Goal: Task Accomplishment & Management: Manage account settings

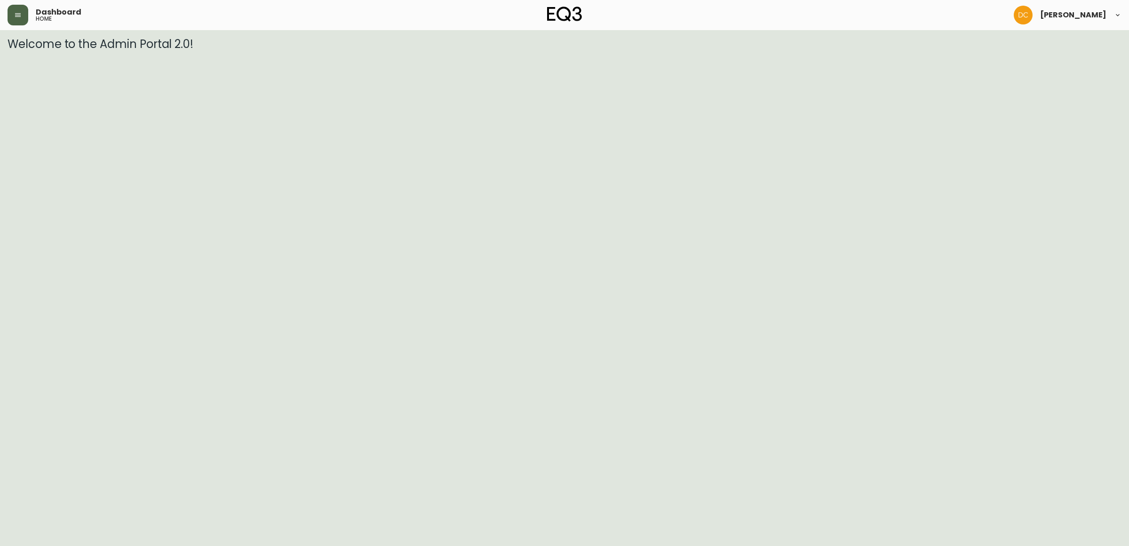
click at [25, 11] on button "button" at bounding box center [18, 15] width 21 height 21
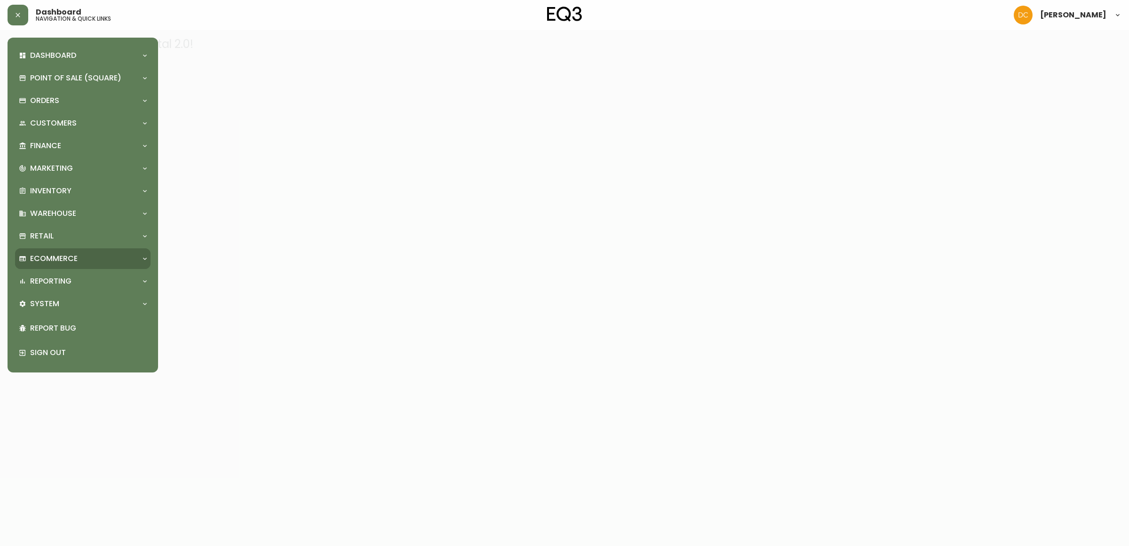
click at [73, 264] on div "Ecommerce" at bounding box center [83, 258] width 136 height 21
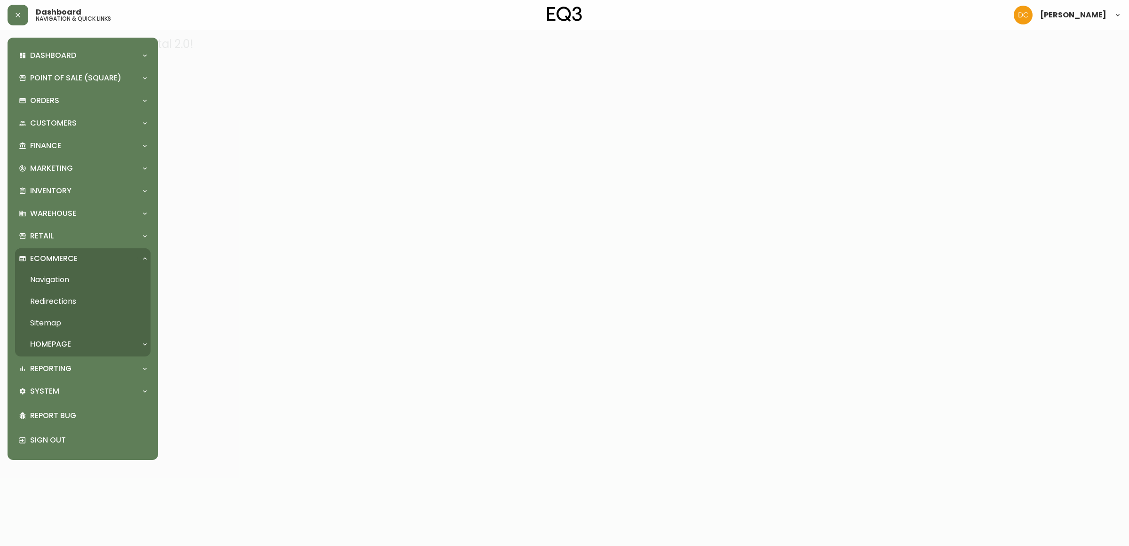
click at [72, 282] on link "Navigation" at bounding box center [83, 280] width 136 height 22
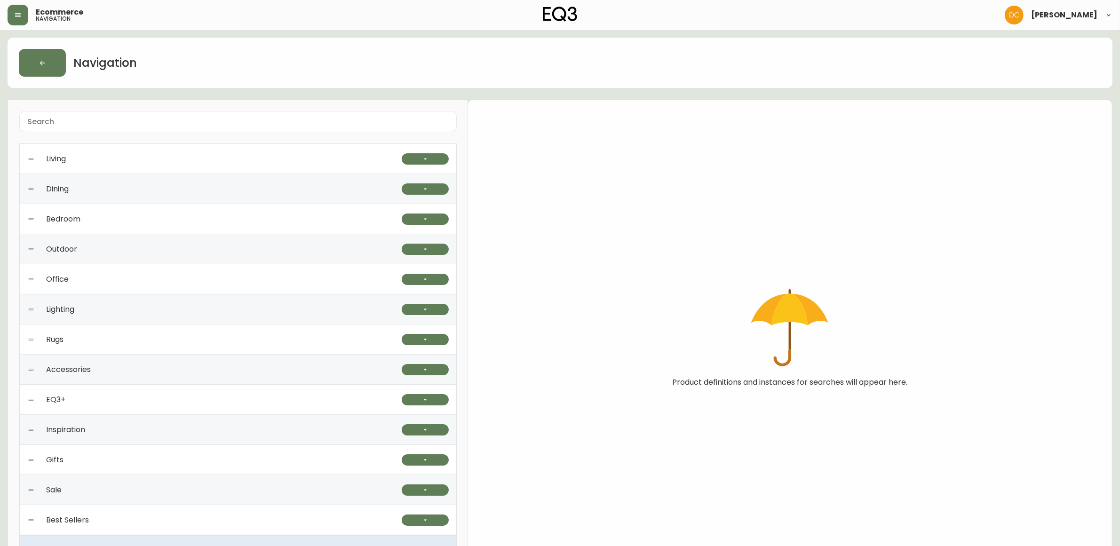
click at [125, 228] on div "Bedroom" at bounding box center [214, 219] width 375 height 30
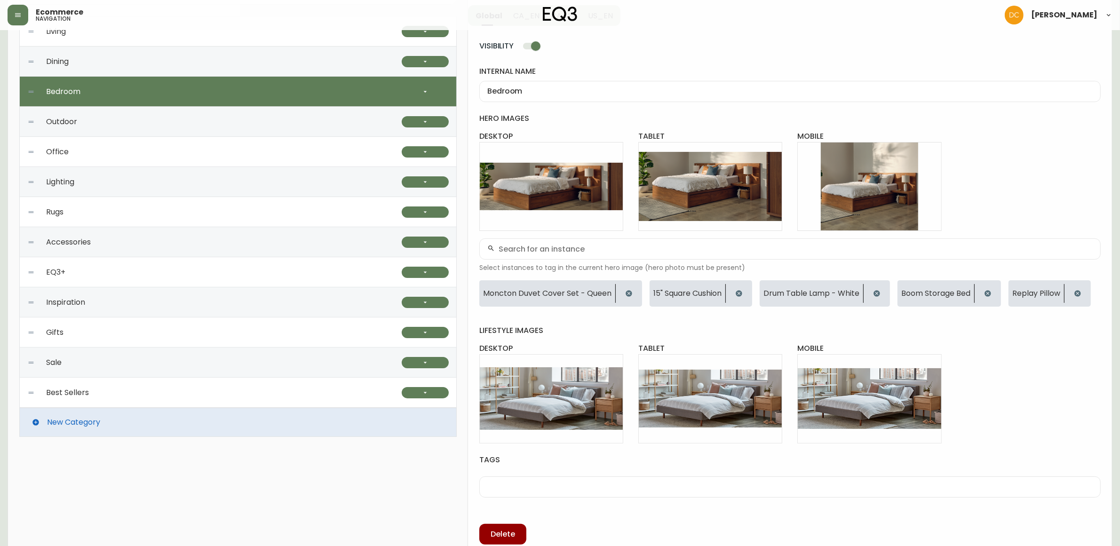
scroll to position [138, 0]
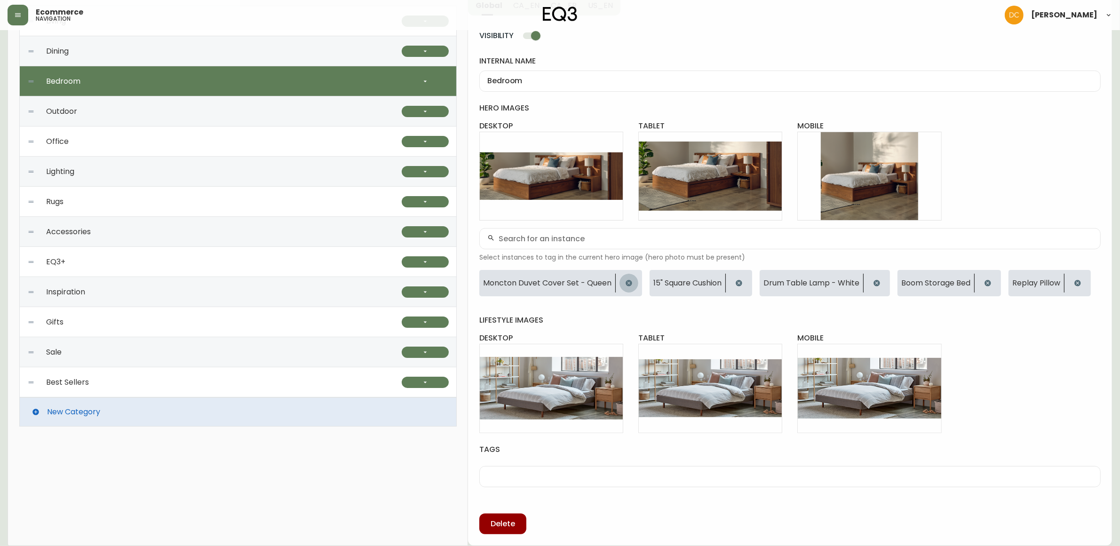
click at [633, 283] on button "button" at bounding box center [629, 283] width 19 height 19
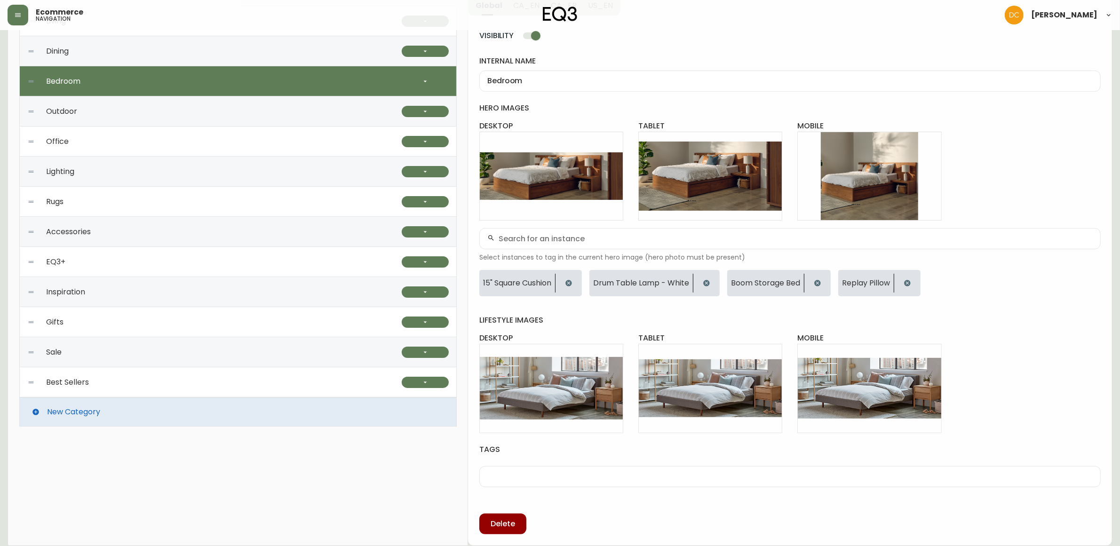
click at [576, 284] on button "button" at bounding box center [568, 283] width 19 height 19
click at [593, 281] on icon "button" at bounding box center [597, 284] width 8 height 8
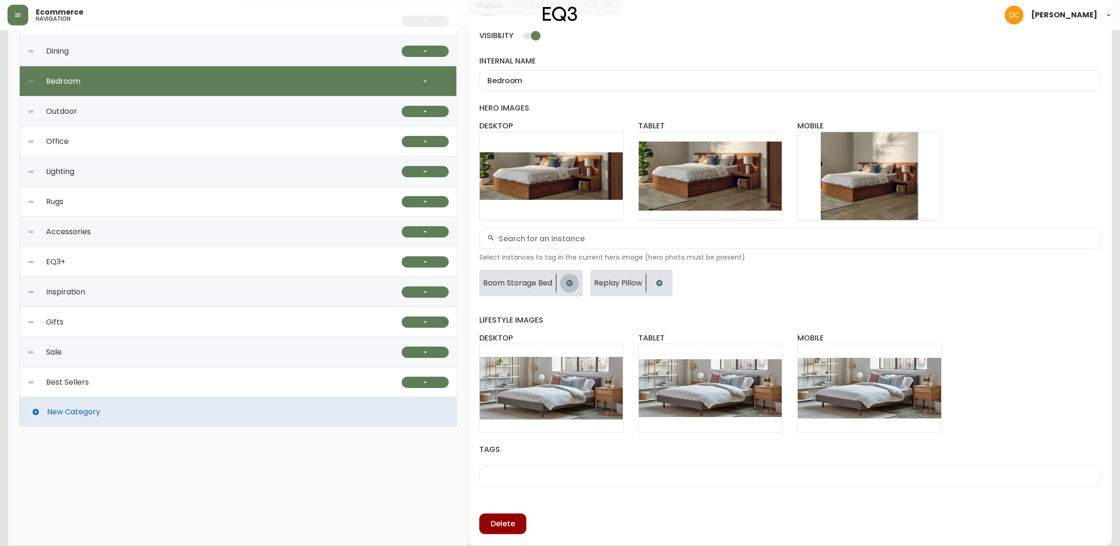
click at [575, 282] on button "button" at bounding box center [569, 283] width 19 height 19
click at [547, 285] on icon "button" at bounding box center [548, 283] width 6 height 6
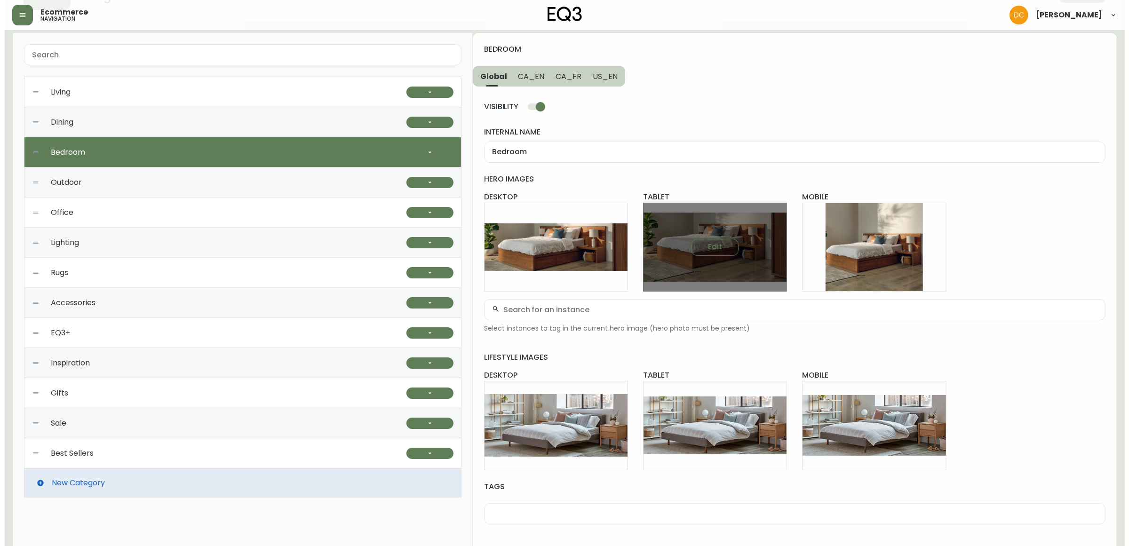
scroll to position [0, 0]
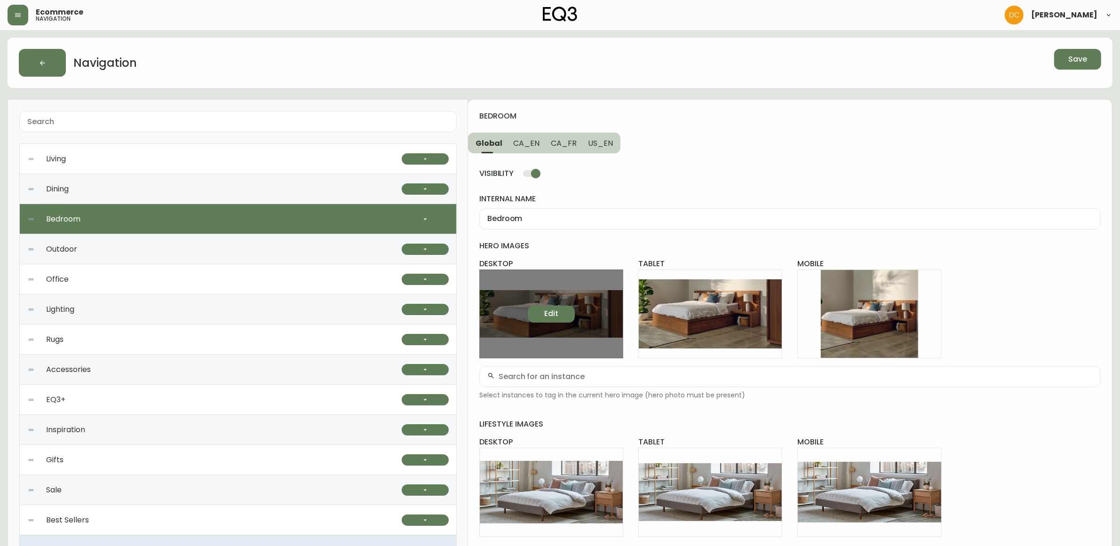
click at [558, 317] on span "Edit" at bounding box center [551, 314] width 14 height 10
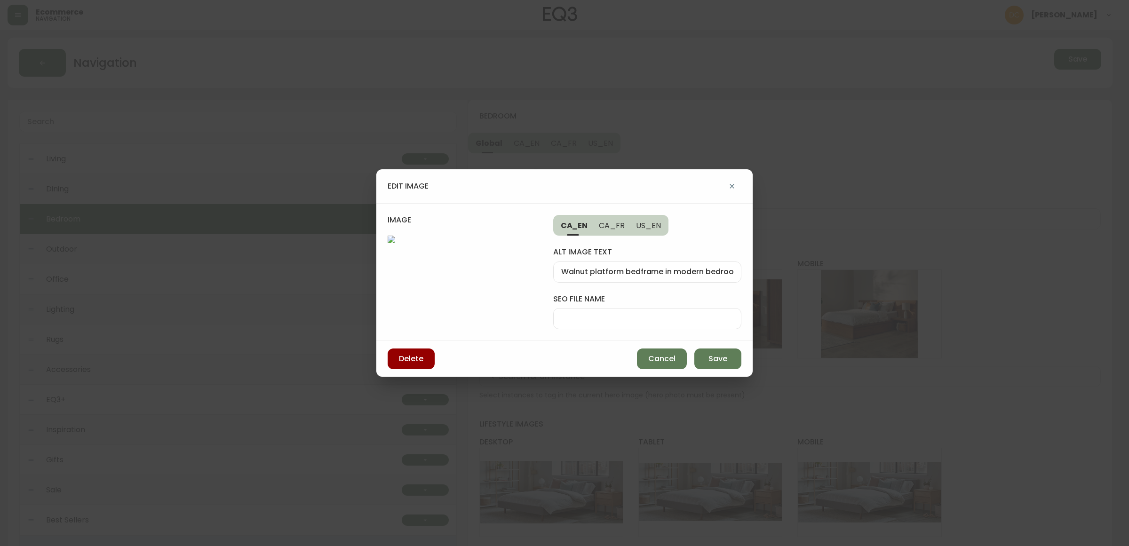
click at [656, 319] on input "seo file name" at bounding box center [647, 318] width 172 height 9
type input "m"
type input "eq3-marcel-walnut-bed"
click at [725, 360] on span "Save" at bounding box center [718, 359] width 19 height 10
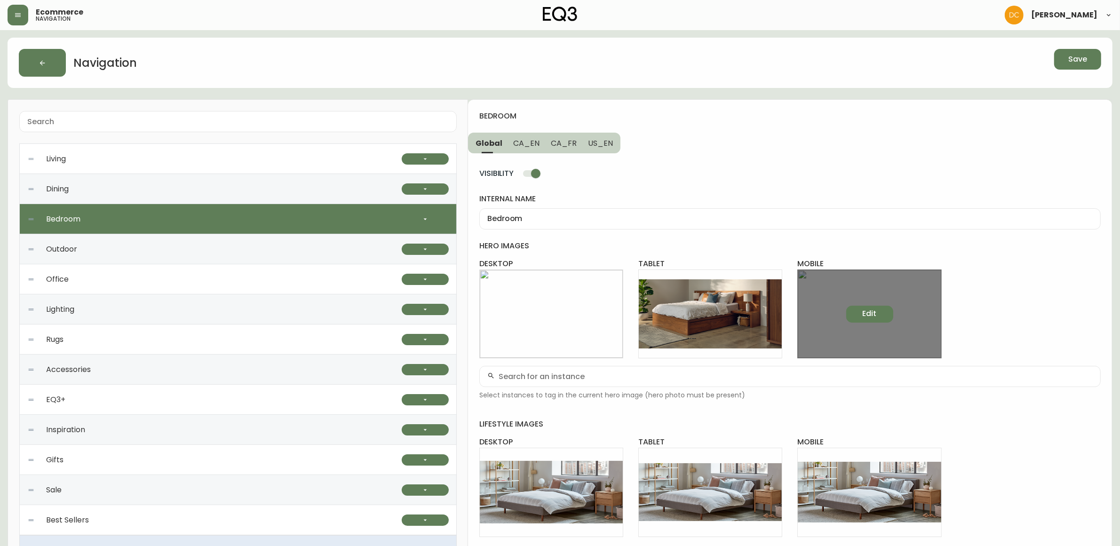
click at [862, 312] on button "Edit" at bounding box center [870, 314] width 47 height 17
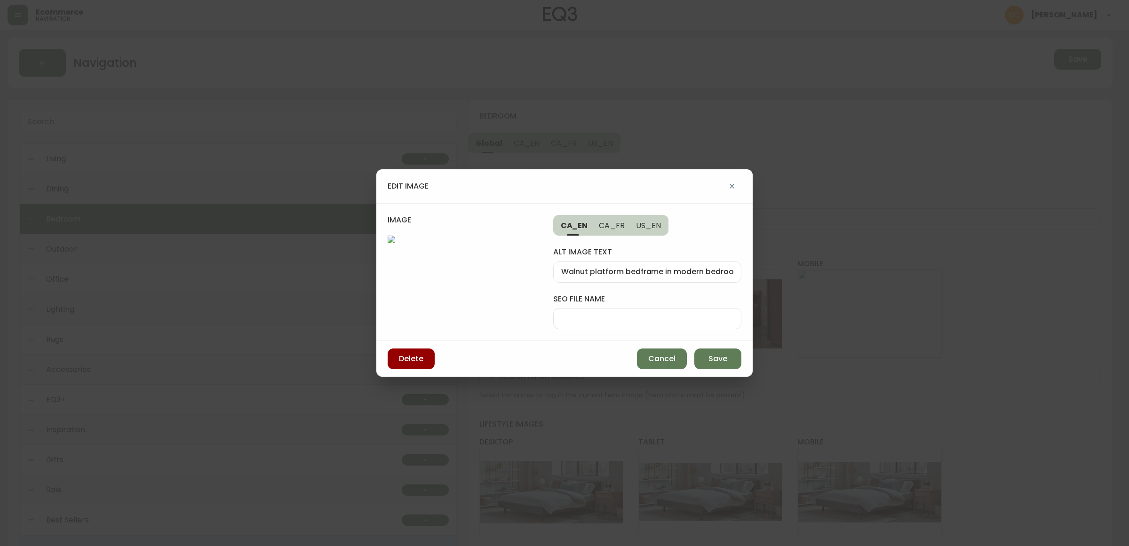
click at [590, 314] on input "seo file name" at bounding box center [647, 318] width 172 height 9
paste input "eq3-marcel-walnut-bed"
click at [575, 314] on input "eq3-marcel-walnut-bed-mobile" at bounding box center [647, 318] width 172 height 9
click at [573, 314] on input "eq3-marcel-walnut-bed-mobile" at bounding box center [647, 318] width 172 height 9
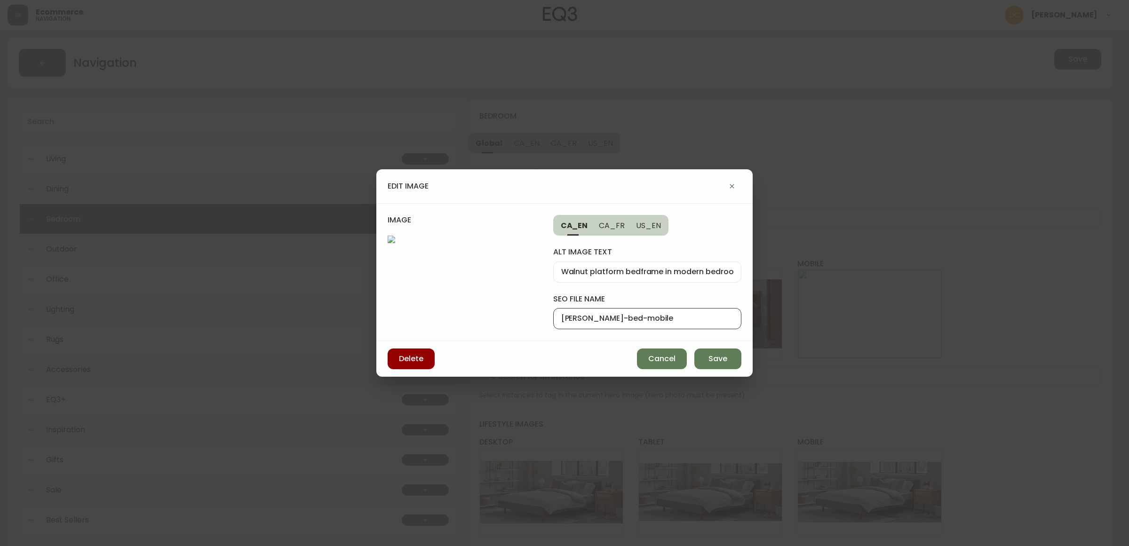
click at [679, 314] on input "marcel-walnut-bed-mobile" at bounding box center [647, 318] width 172 height 9
type input "marcel-walnut-bed-mobile"
click at [719, 364] on span "Save" at bounding box center [718, 359] width 19 height 10
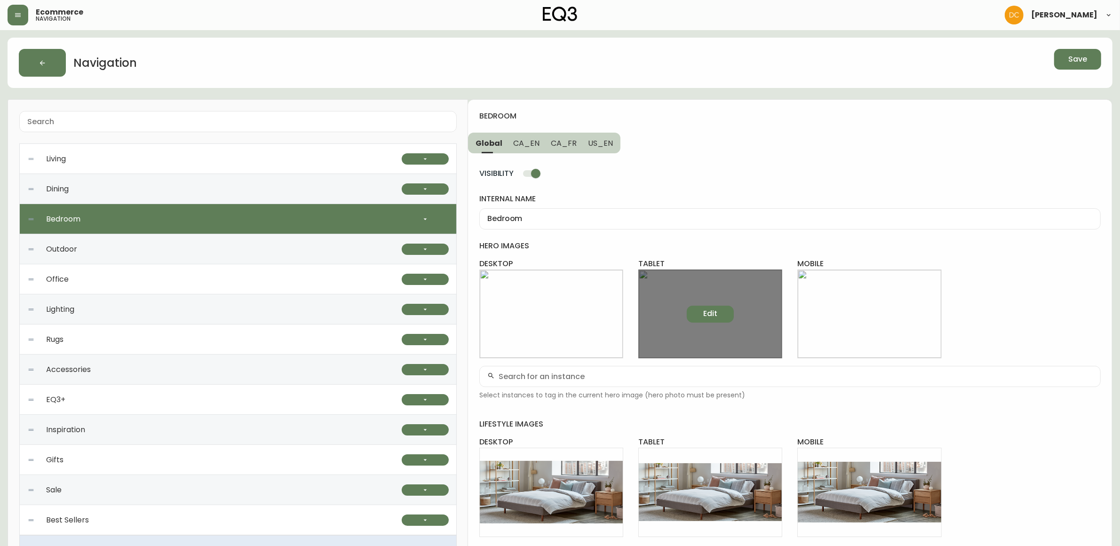
click at [707, 314] on span "Edit" at bounding box center [710, 314] width 14 height 10
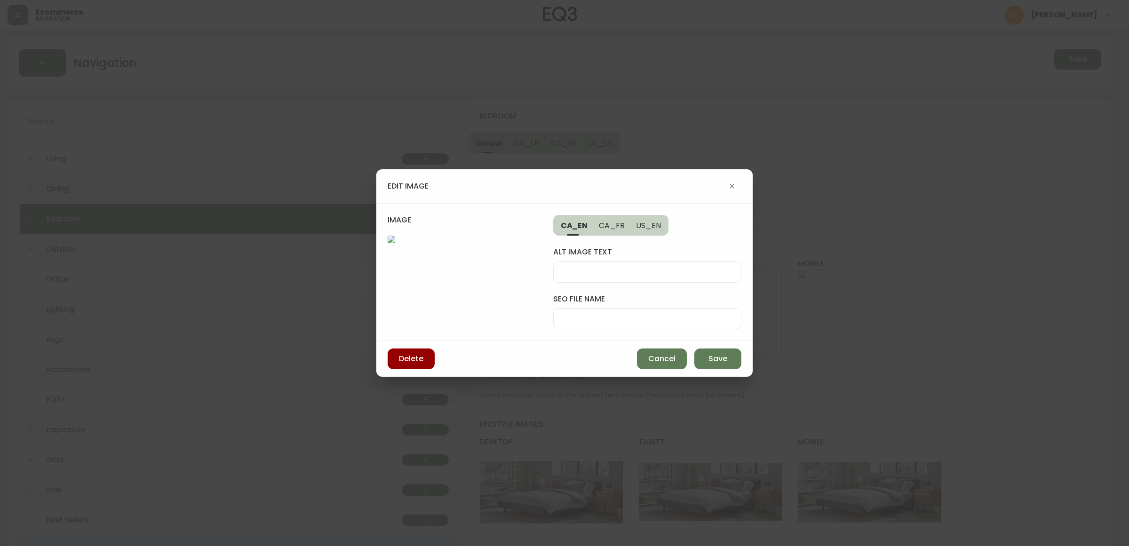
click at [601, 314] on input "seo file name" at bounding box center [647, 318] width 172 height 9
paste input "eq3-marcel-walnut-bed"
type input "marcel-walnut-bed-tablet"
drag, startPoint x: 605, startPoint y: 220, endPoint x: 616, endPoint y: 224, distance: 12.5
click at [604, 221] on span "CA_FR" at bounding box center [612, 226] width 26 height 10
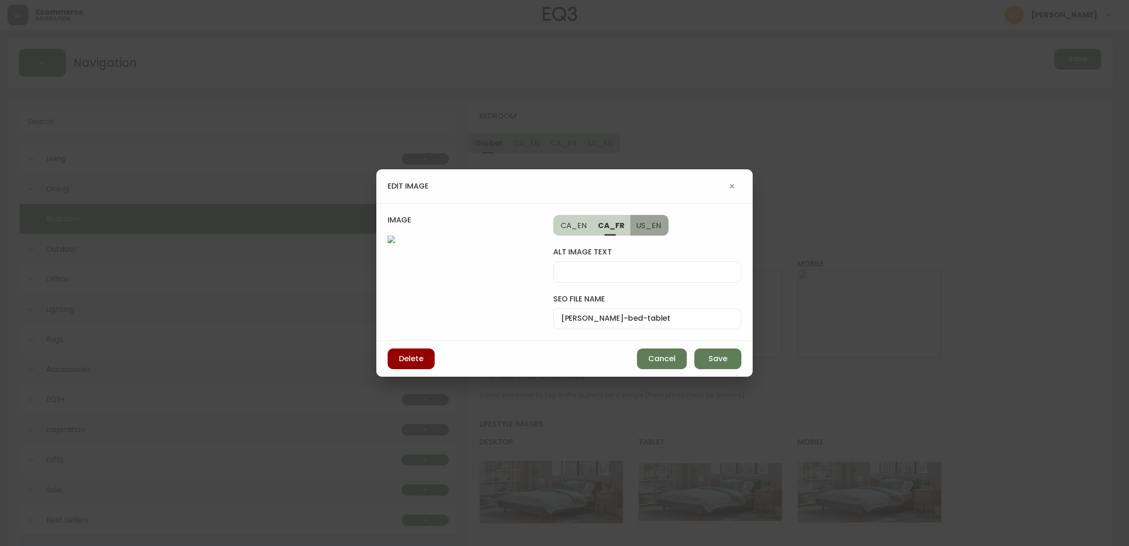
click at [641, 226] on span "US_EN" at bounding box center [648, 226] width 25 height 10
click at [620, 230] on span "CA_FR" at bounding box center [611, 226] width 26 height 10
click at [575, 230] on span "CA_EN" at bounding box center [574, 226] width 26 height 10
click at [711, 364] on span "Save" at bounding box center [718, 359] width 19 height 10
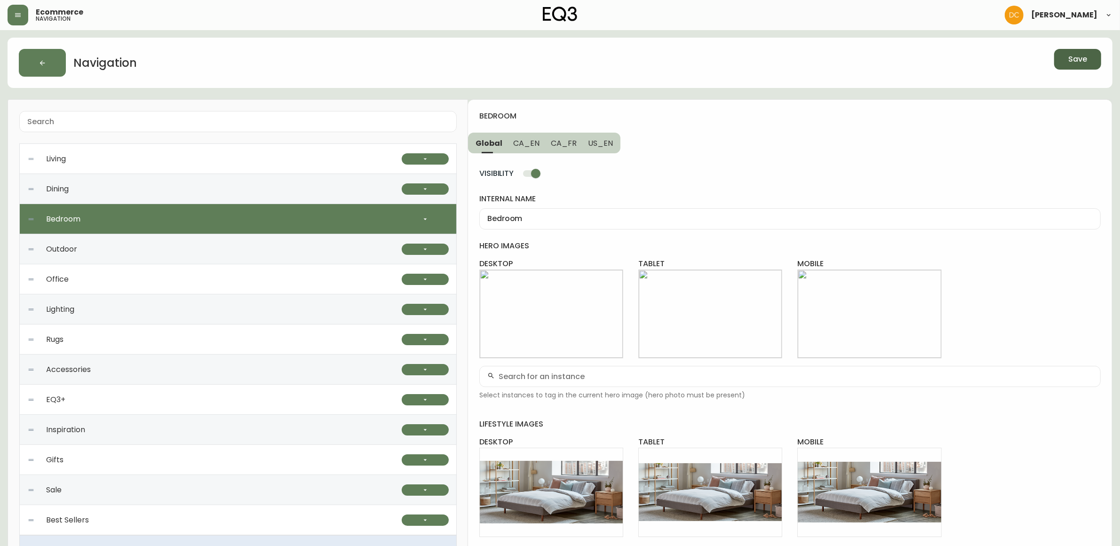
click at [1075, 62] on span "Save" at bounding box center [1078, 59] width 19 height 10
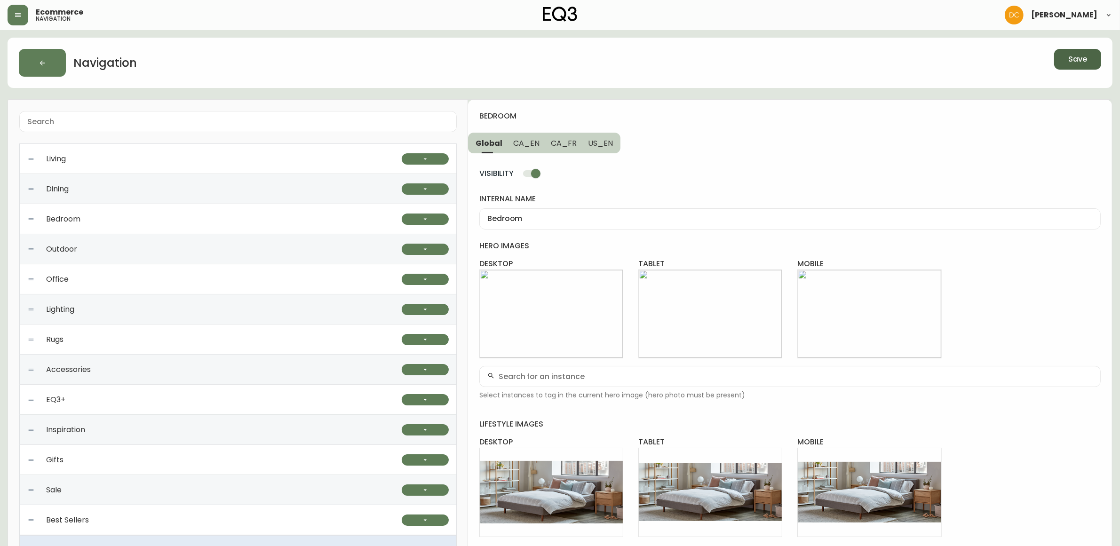
click at [572, 386] on div at bounding box center [791, 376] width 622 height 21
type input "marcel"
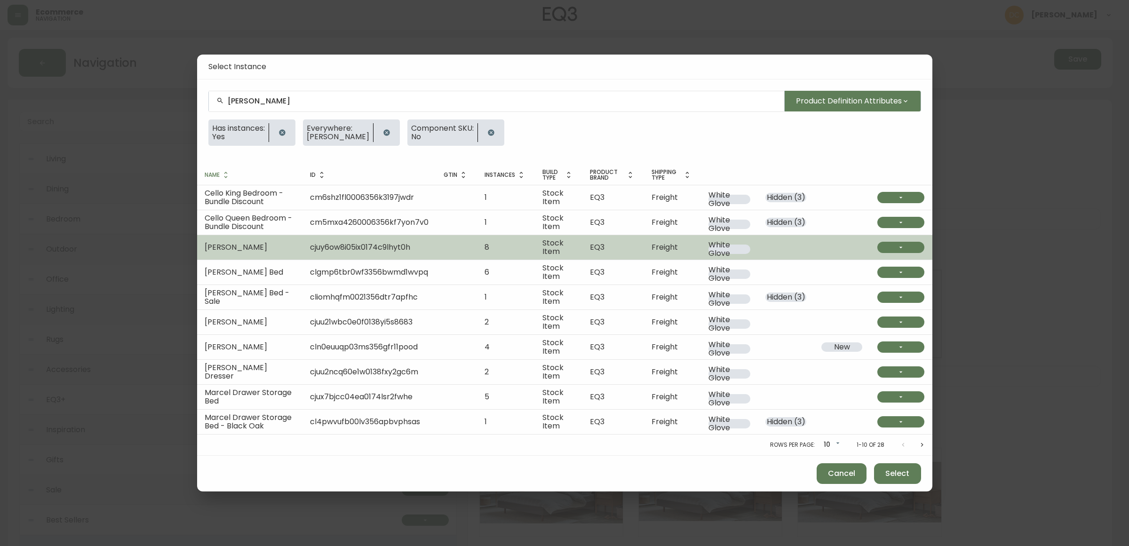
click at [278, 249] on td "Marcel Bed" at bounding box center [249, 247] width 105 height 25
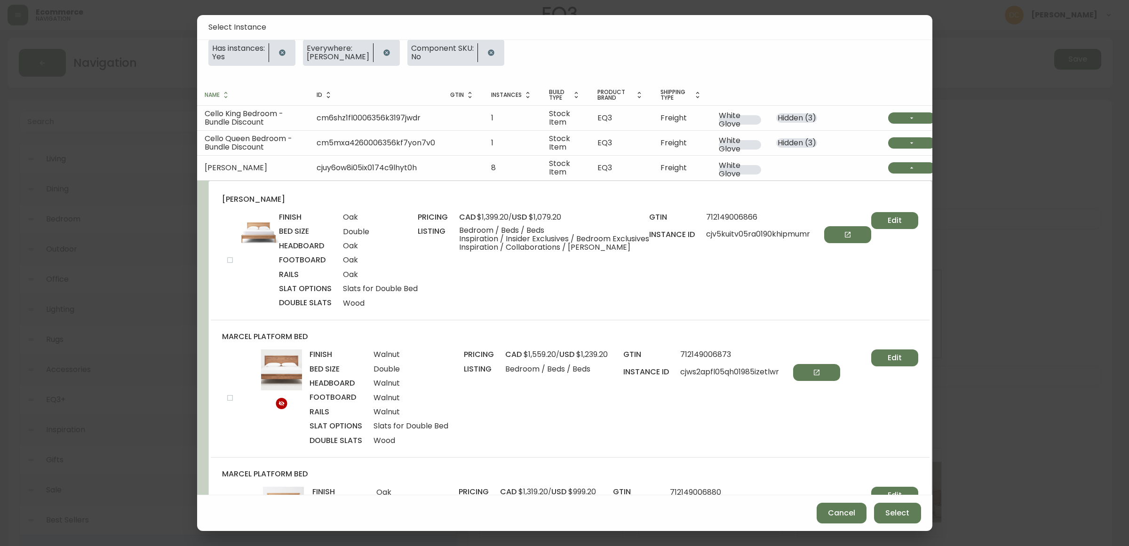
scroll to position [39, 0]
click at [234, 261] on input "checkbox" at bounding box center [230, 262] width 16 height 16
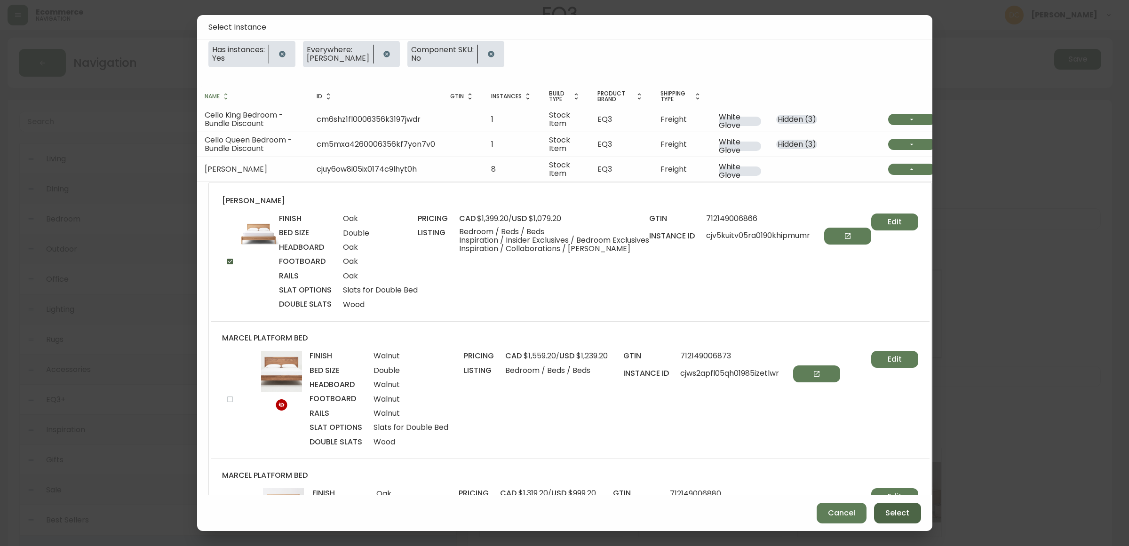
click at [909, 516] on button "Select" at bounding box center [897, 513] width 47 height 21
checkbox input "false"
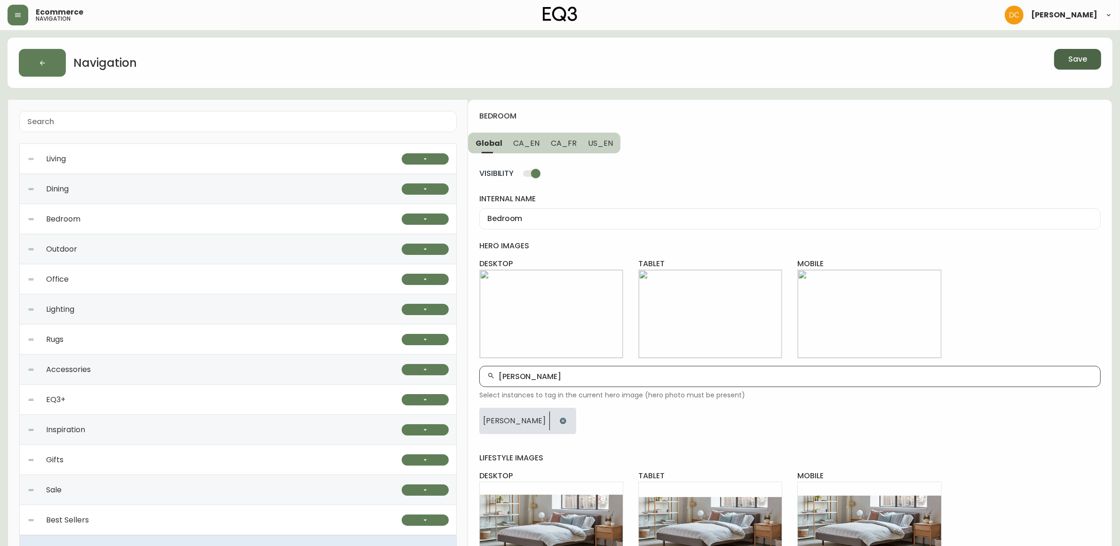
click at [566, 377] on input "marcel" at bounding box center [796, 376] width 594 height 9
type input "Marcel Nightstand"
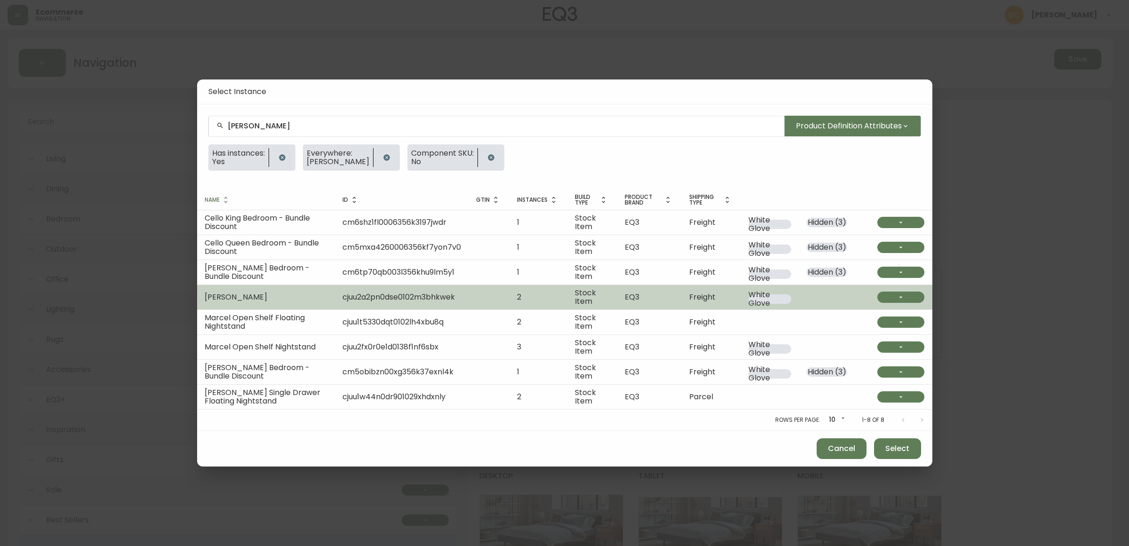
click at [894, 298] on button "button" at bounding box center [901, 297] width 47 height 11
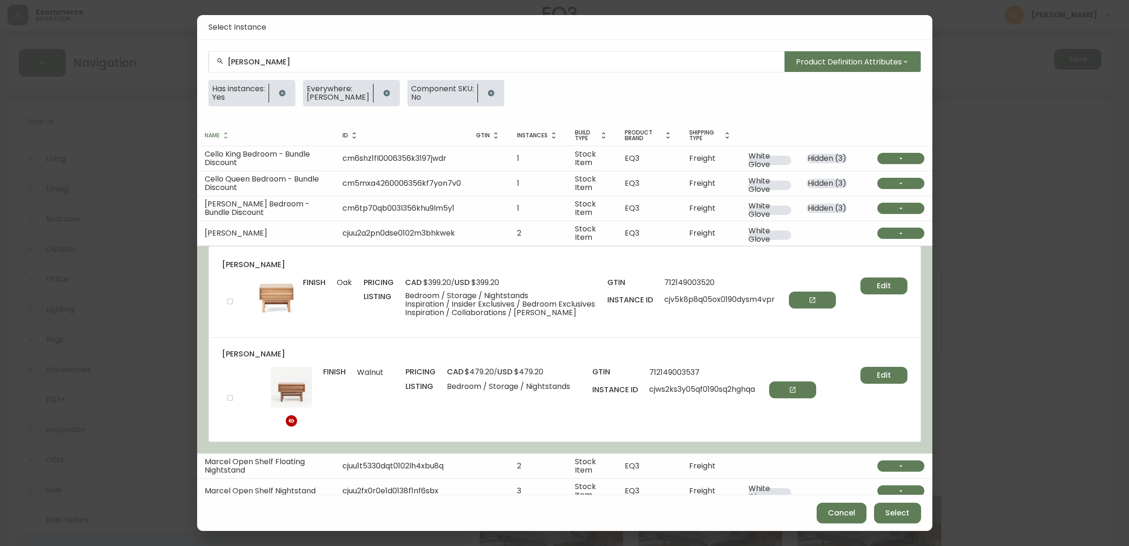
click at [229, 303] on input "checkbox" at bounding box center [230, 302] width 16 height 16
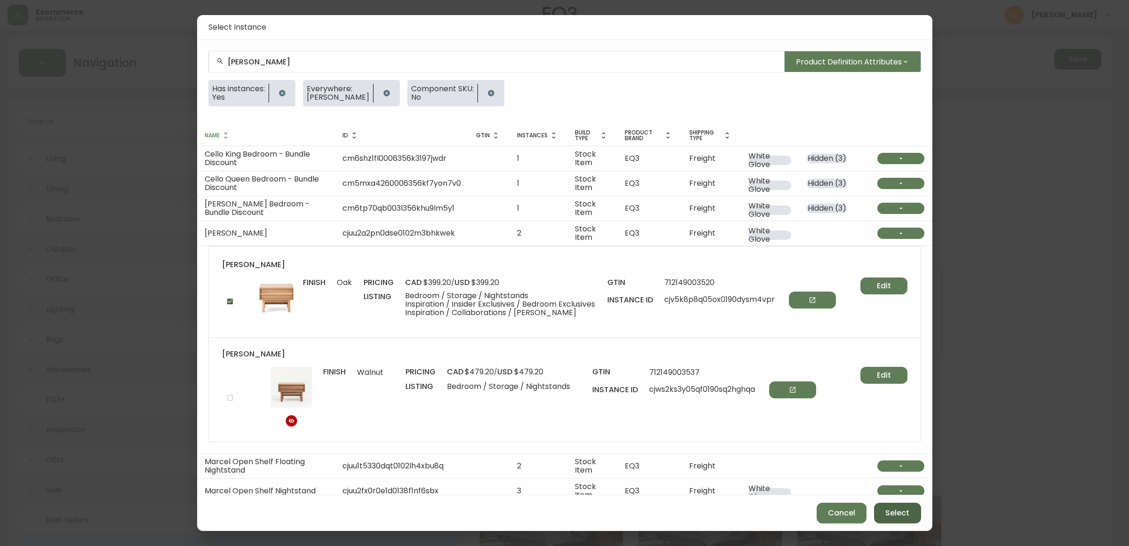
click at [887, 511] on span "Select" at bounding box center [898, 513] width 24 height 10
checkbox input "false"
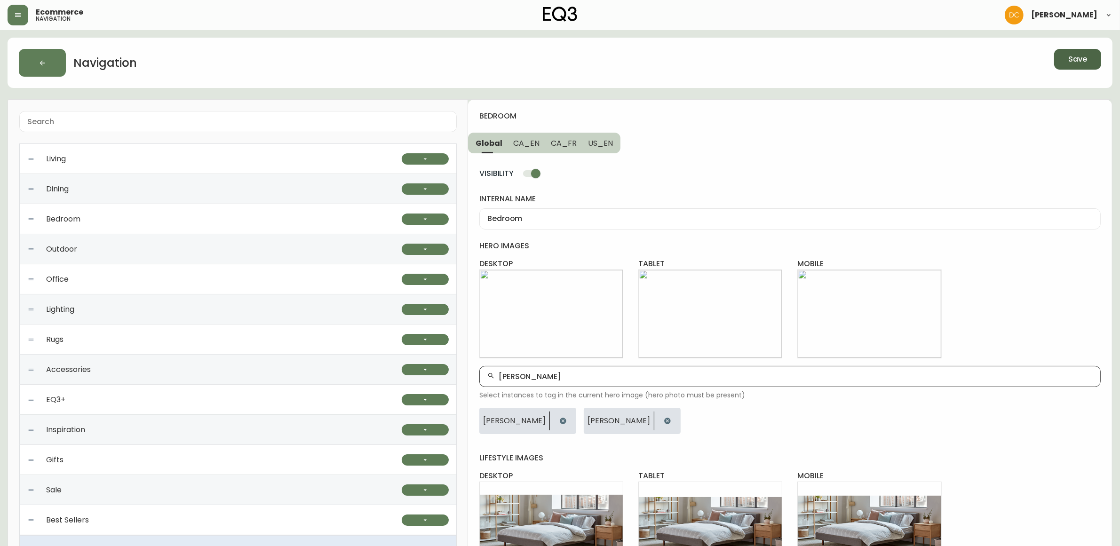
click at [551, 378] on input "Marcel Nightstand" at bounding box center [796, 376] width 594 height 9
type input "Marcel Dresser"
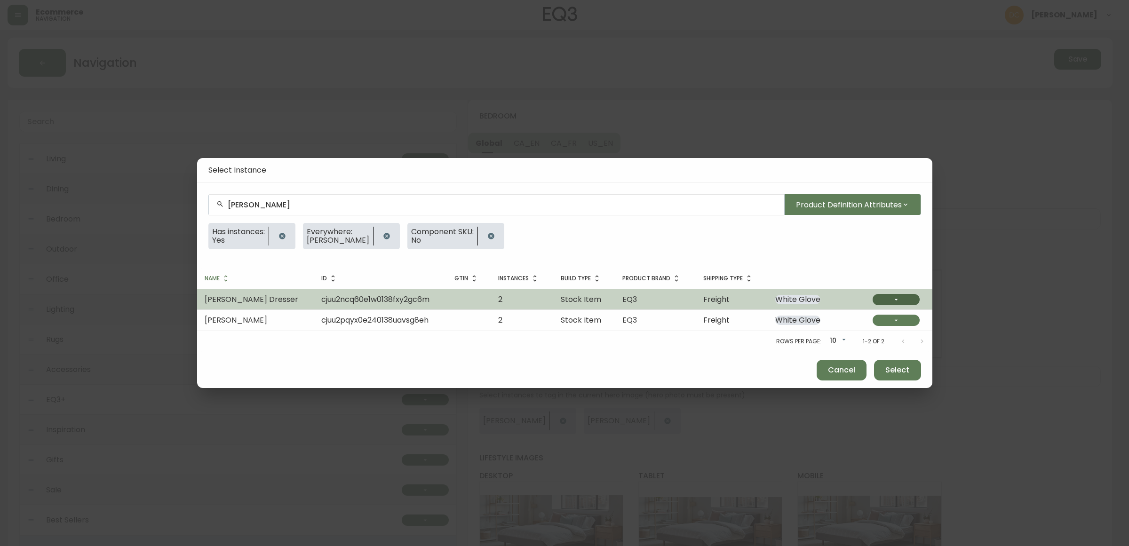
click at [898, 302] on icon "button" at bounding box center [897, 300] width 8 height 8
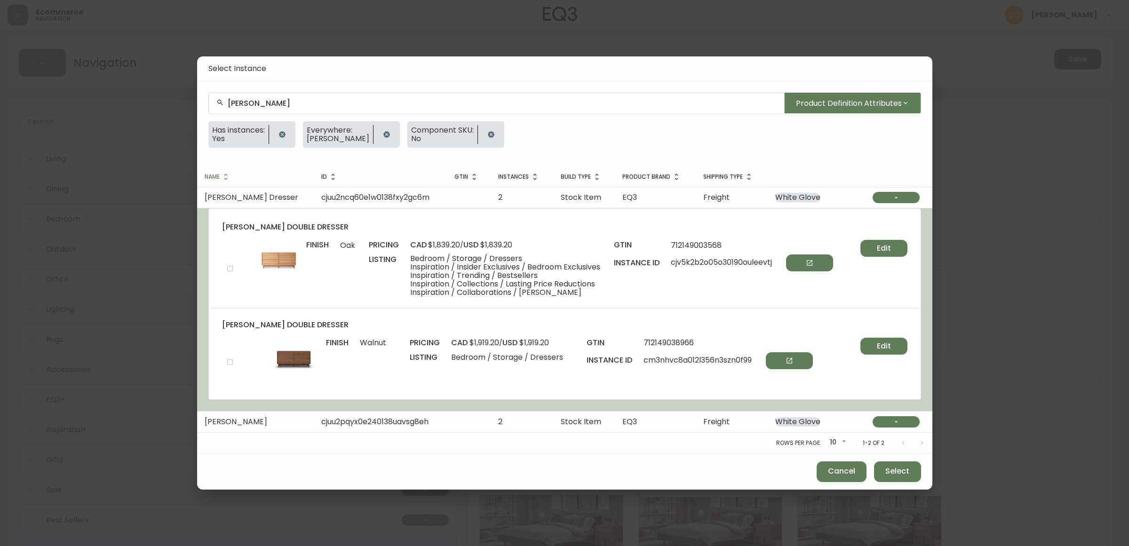
click at [226, 357] on input "checkbox" at bounding box center [230, 362] width 16 height 16
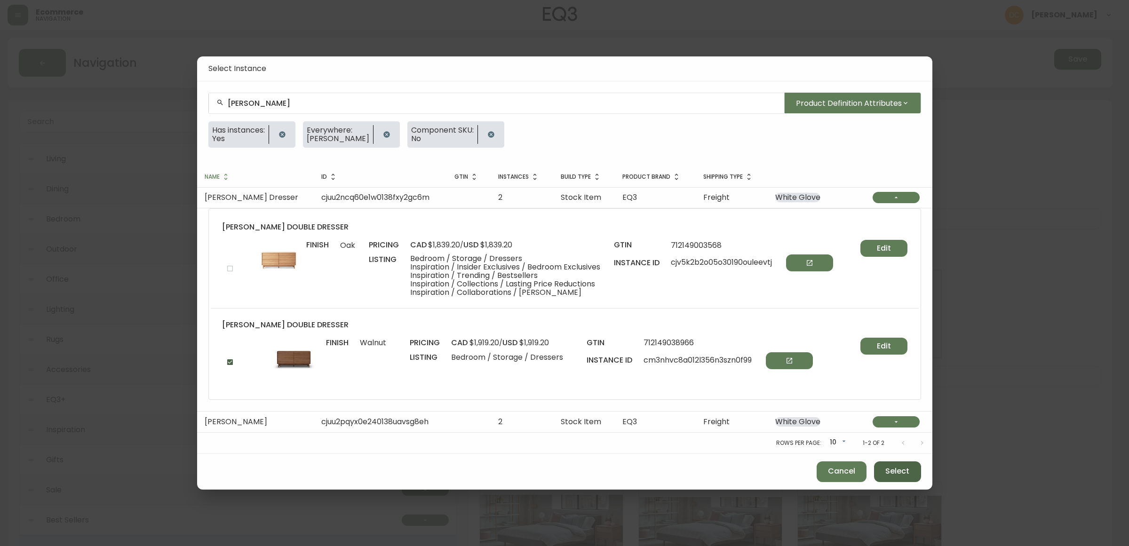
click at [888, 472] on span "Select" at bounding box center [898, 471] width 24 height 10
checkbox input "false"
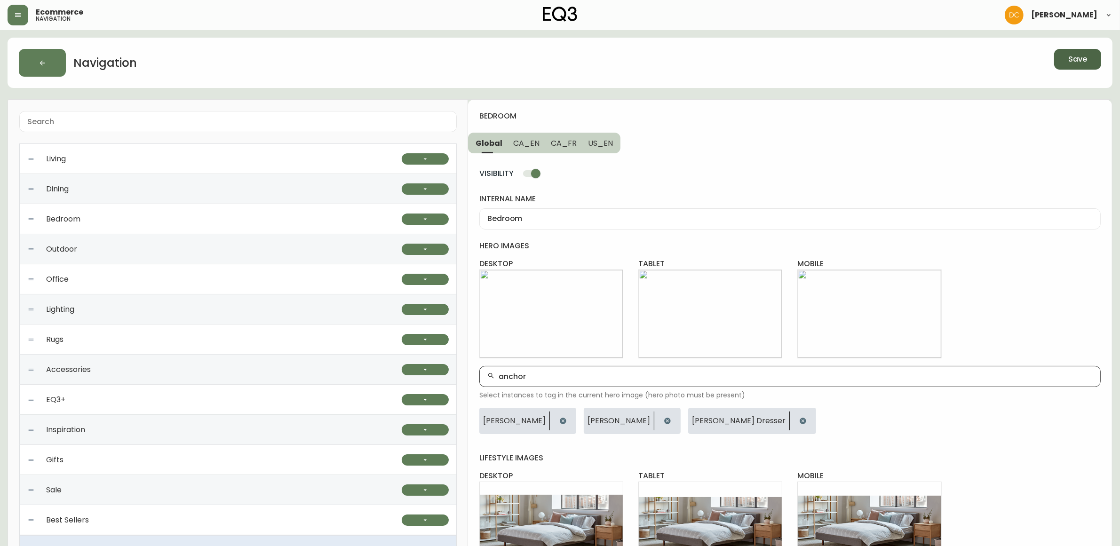
type input "anchor"
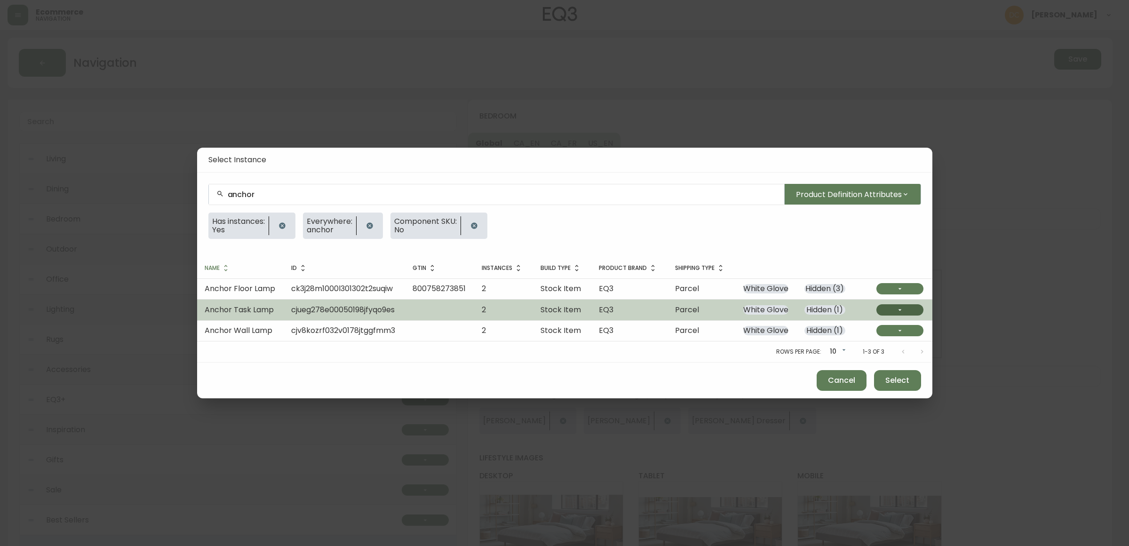
click at [887, 311] on button "button" at bounding box center [900, 309] width 47 height 11
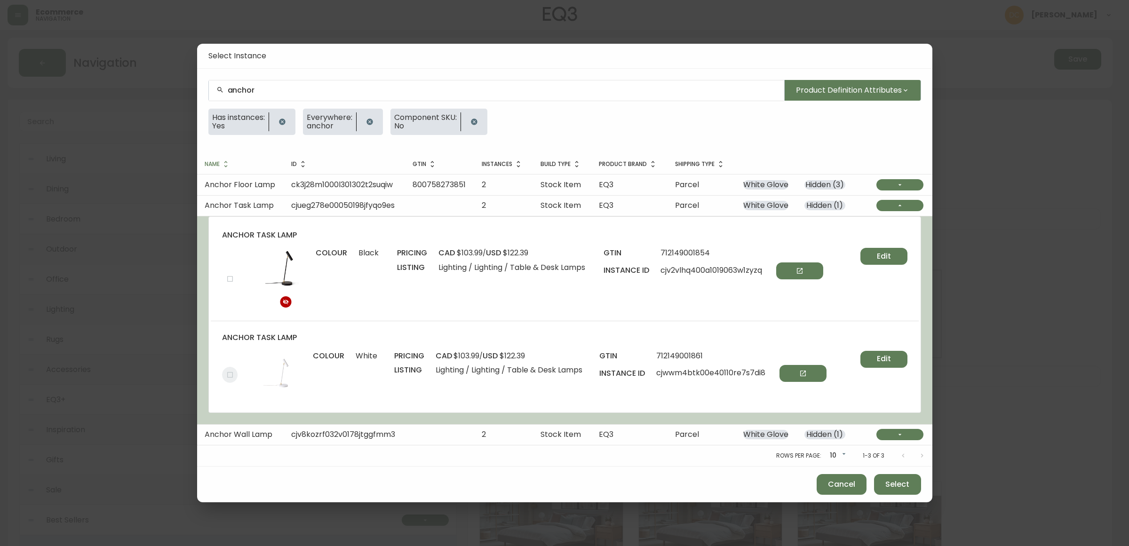
click at [229, 375] on input "checkbox" at bounding box center [230, 375] width 16 height 16
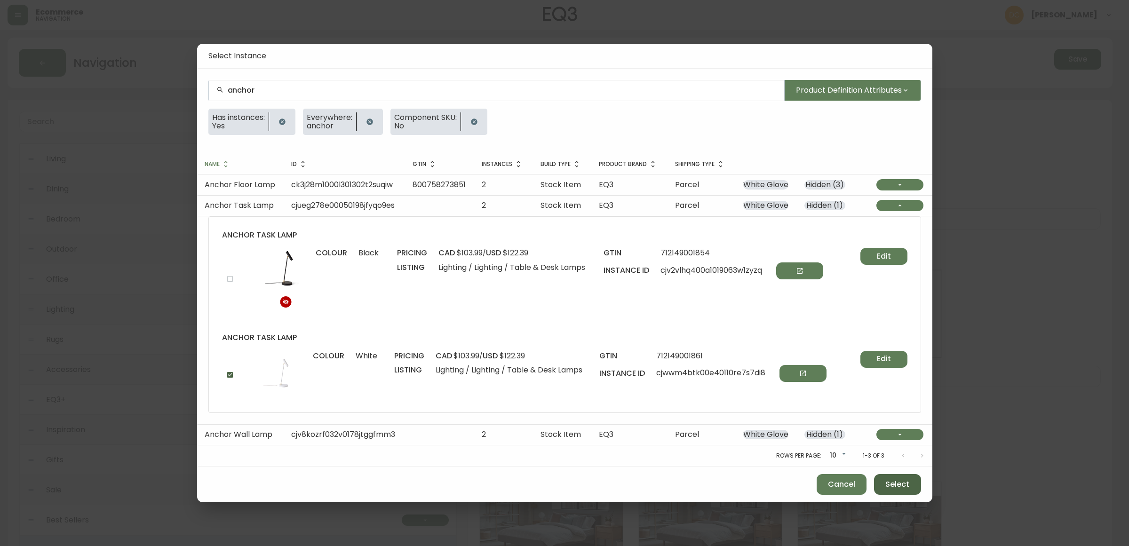
click at [910, 489] on button "Select" at bounding box center [897, 484] width 47 height 21
checkbox input "false"
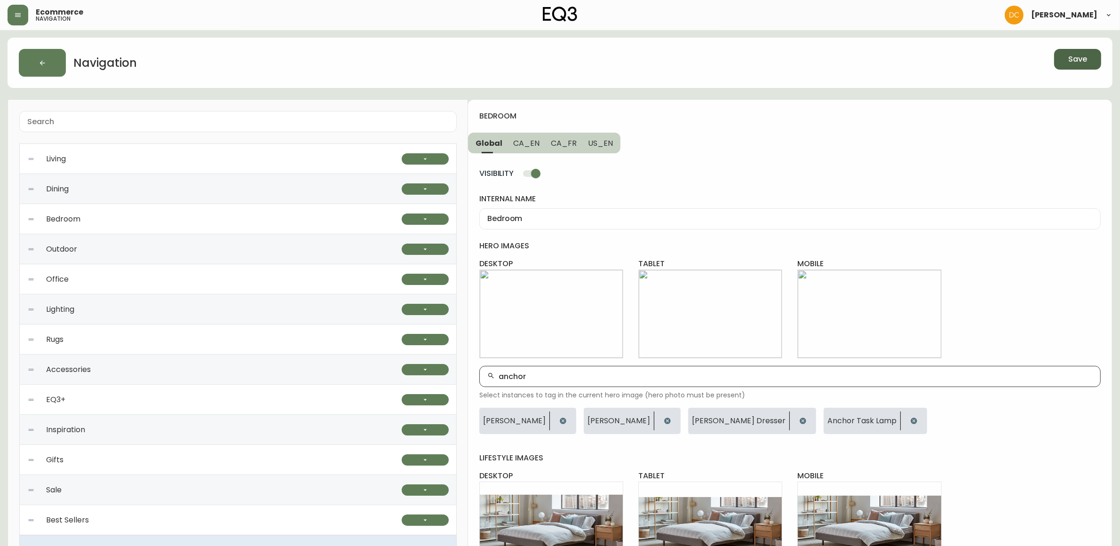
click at [515, 377] on input "anchor" at bounding box center [796, 376] width 594 height 9
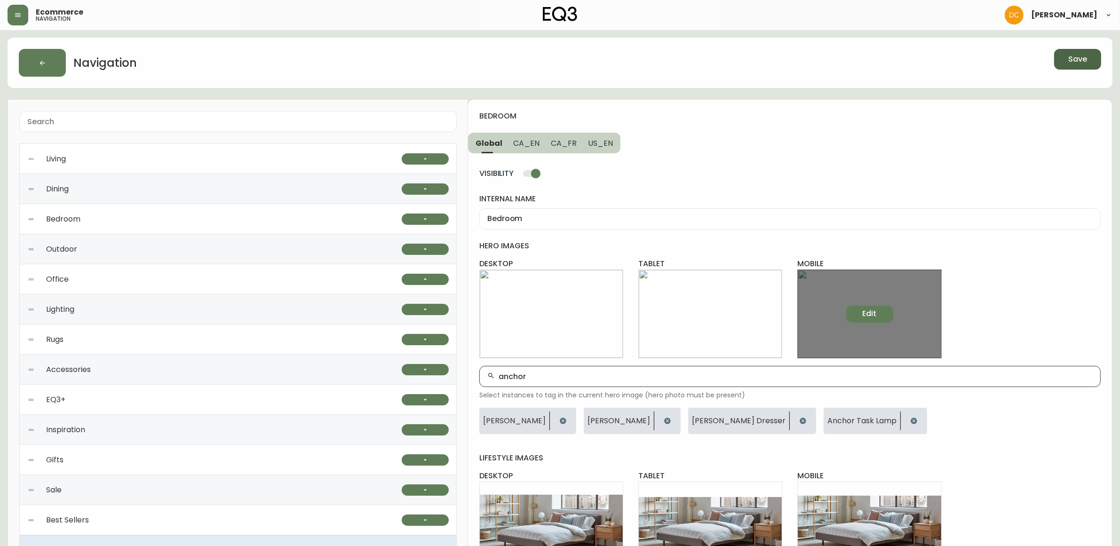
click at [871, 318] on span "Edit" at bounding box center [870, 314] width 14 height 10
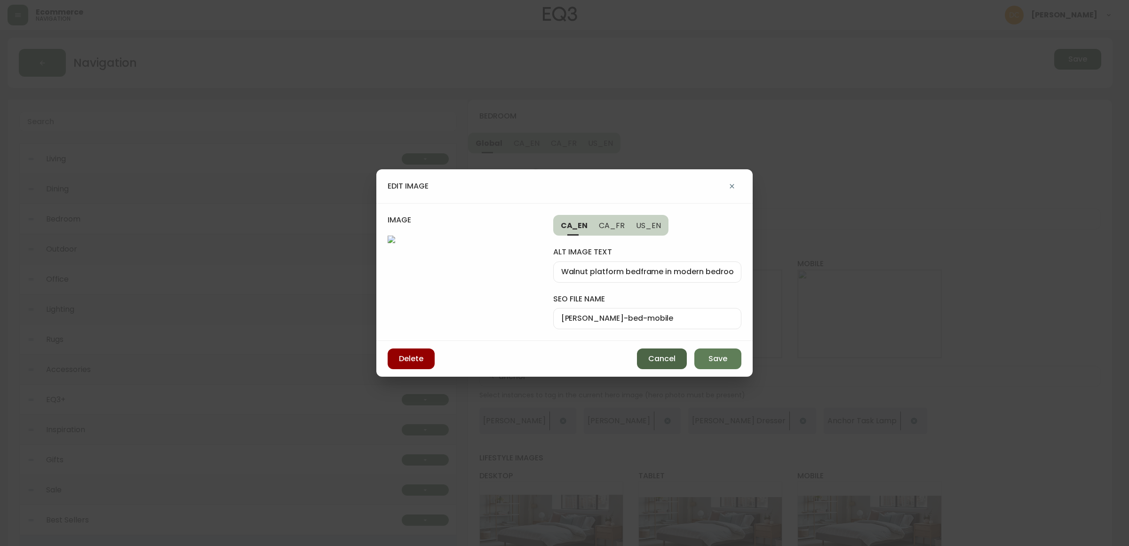
click at [662, 364] on span "Cancel" at bounding box center [661, 359] width 27 height 10
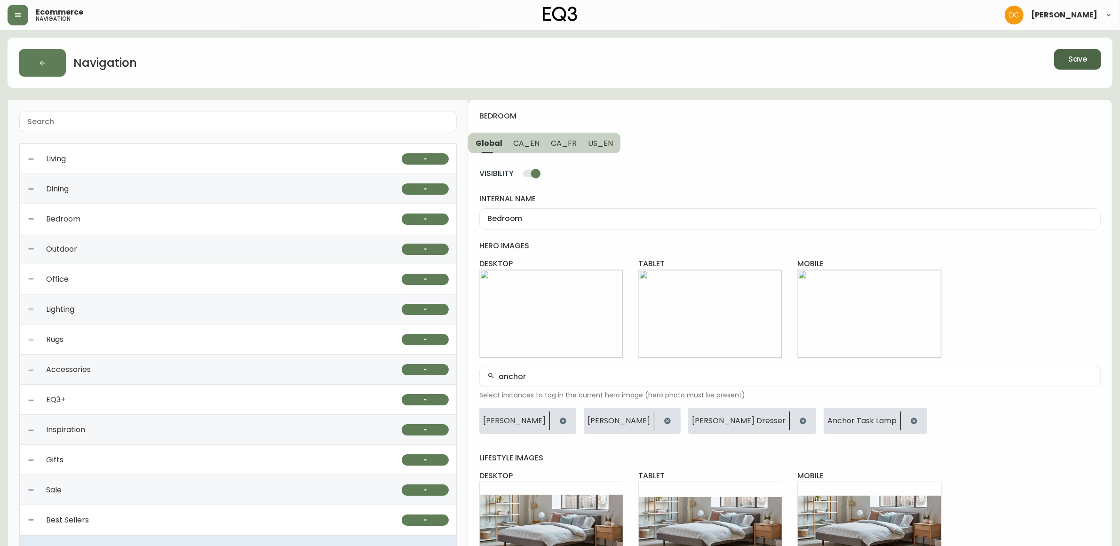
click at [556, 375] on input "anchor" at bounding box center [796, 376] width 594 height 9
type input "bese"
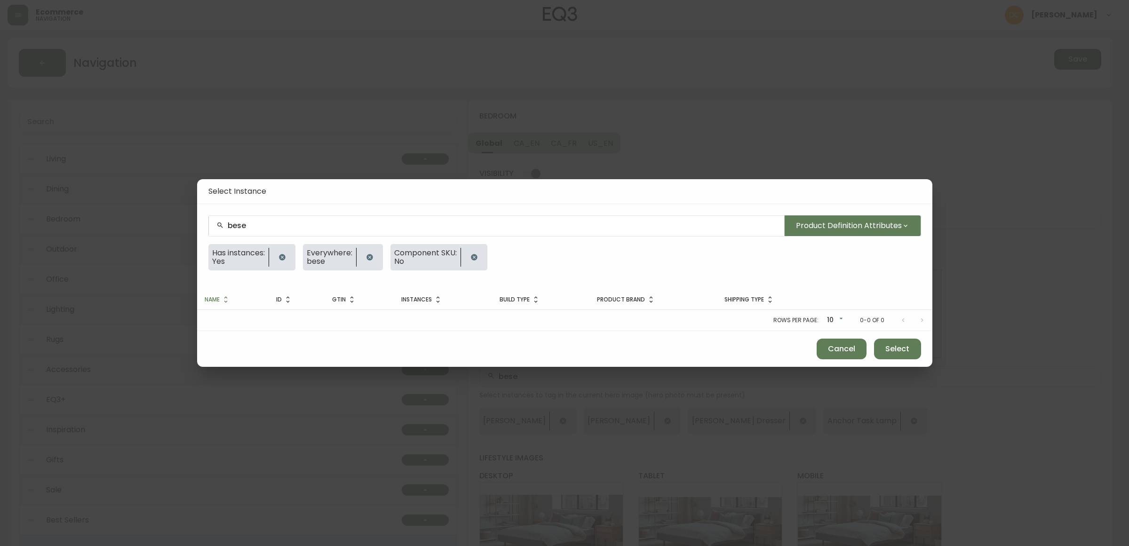
click at [343, 224] on input "bese" at bounding box center [502, 226] width 549 height 9
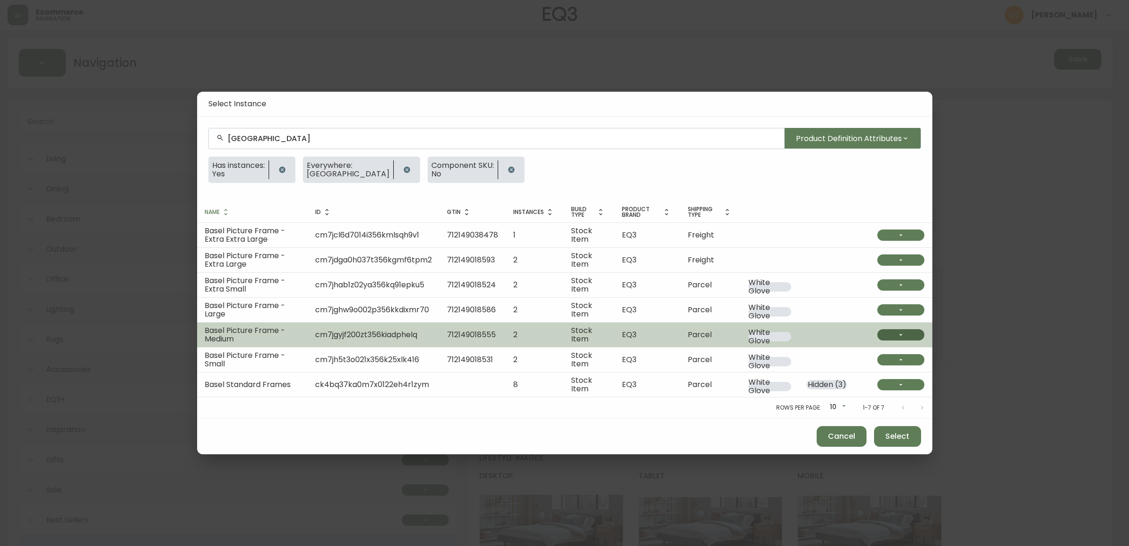
type input "basel"
click at [900, 335] on icon "button" at bounding box center [901, 334] width 3 height 1
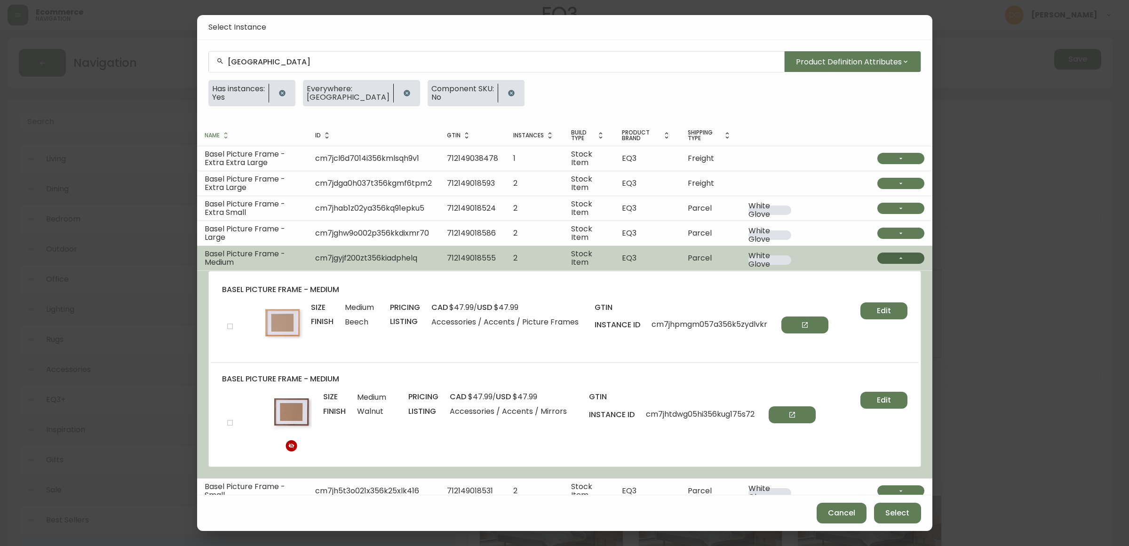
click at [226, 323] on input "checkbox" at bounding box center [230, 327] width 16 height 16
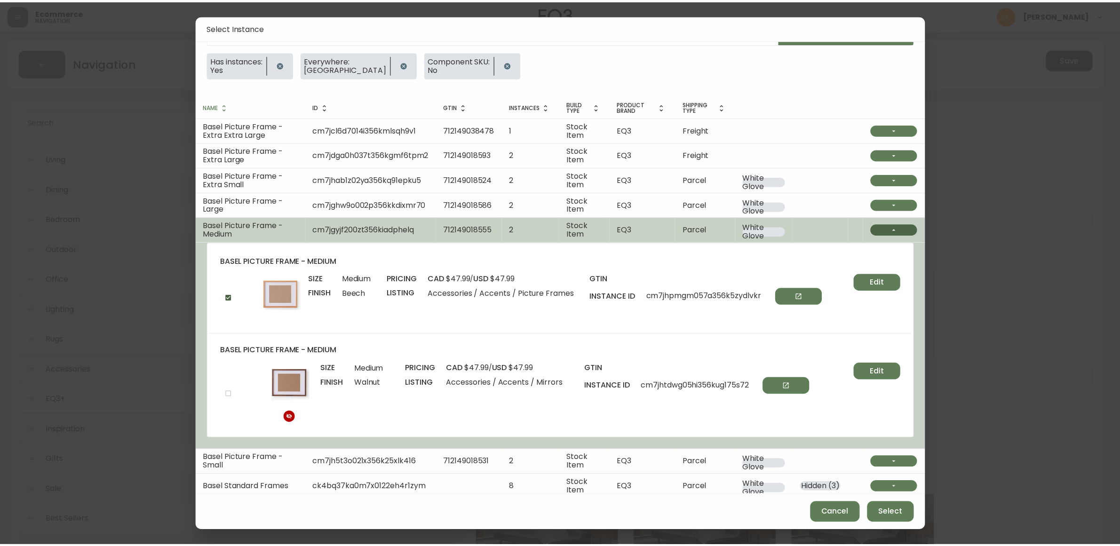
scroll to position [56, 0]
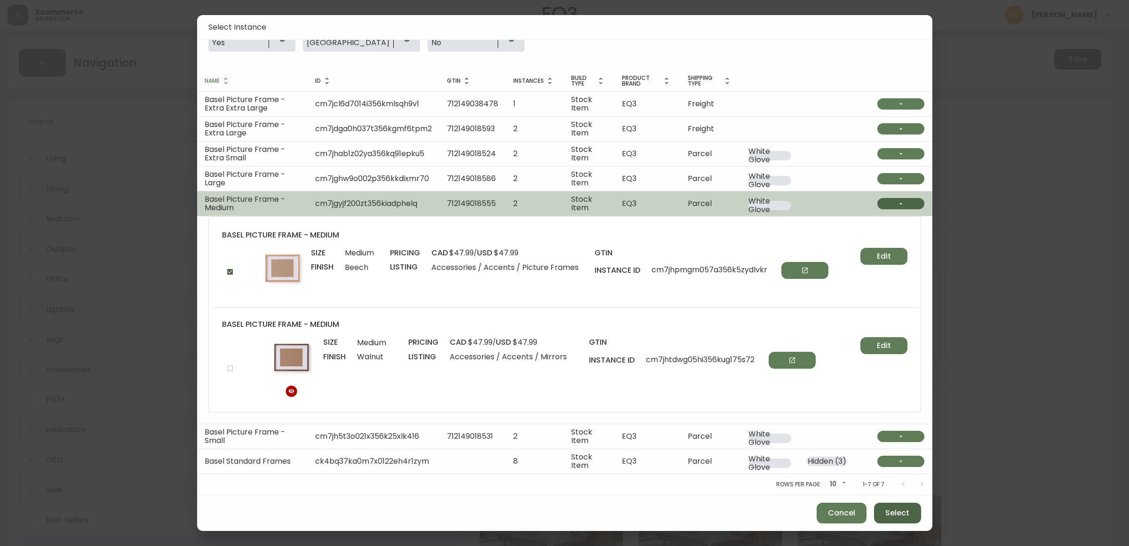
click at [889, 511] on span "Select" at bounding box center [898, 513] width 24 height 10
checkbox input "false"
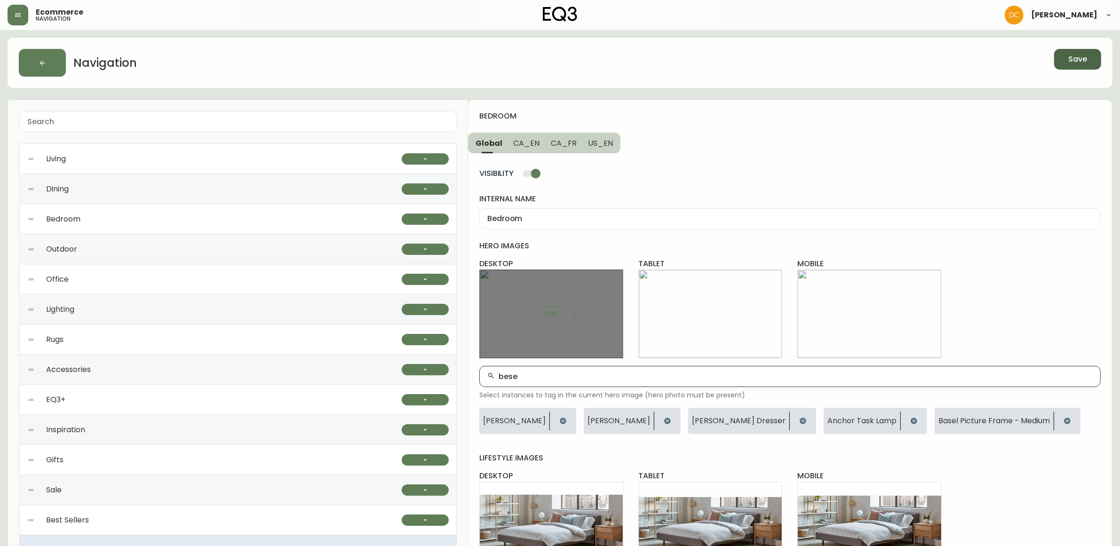
click at [538, 304] on div "Edit" at bounding box center [552, 314] width 144 height 89
click at [540, 311] on button "Edit" at bounding box center [551, 314] width 47 height 17
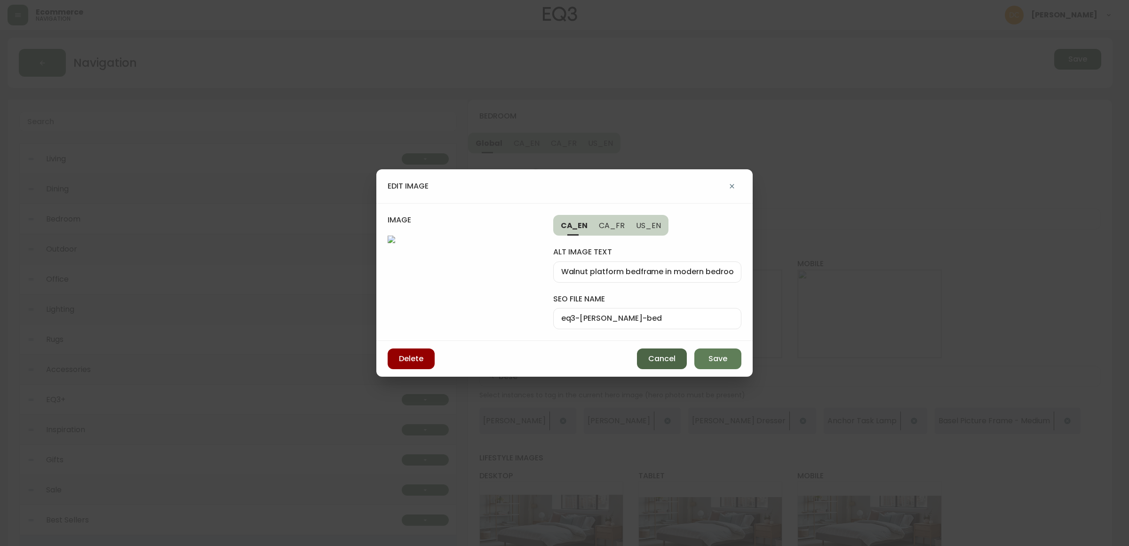
click at [660, 360] on span "Cancel" at bounding box center [661, 359] width 27 height 10
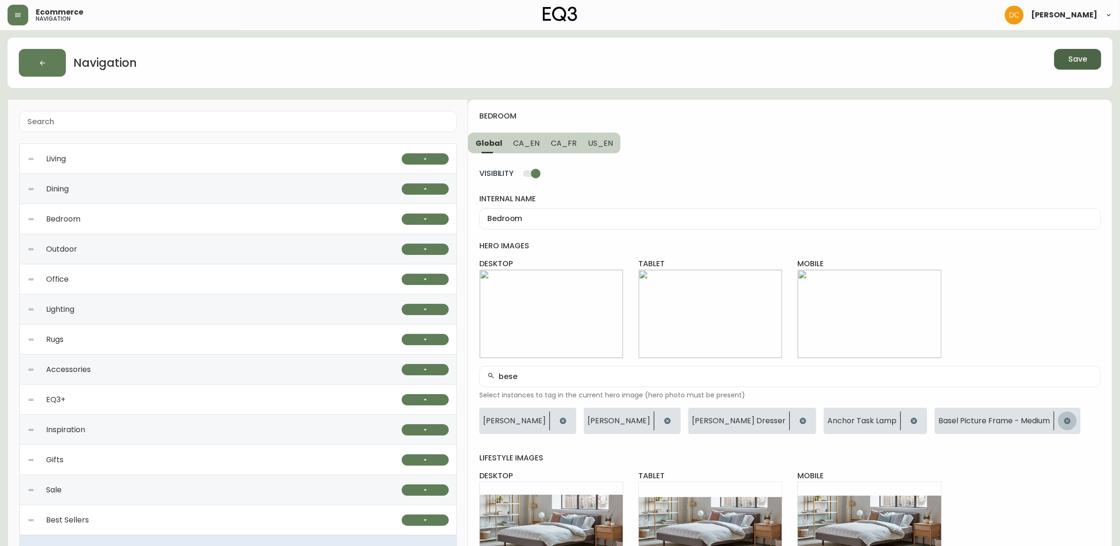
click at [1058, 419] on button "button" at bounding box center [1067, 421] width 19 height 19
click at [1071, 56] on span "Save" at bounding box center [1078, 59] width 19 height 10
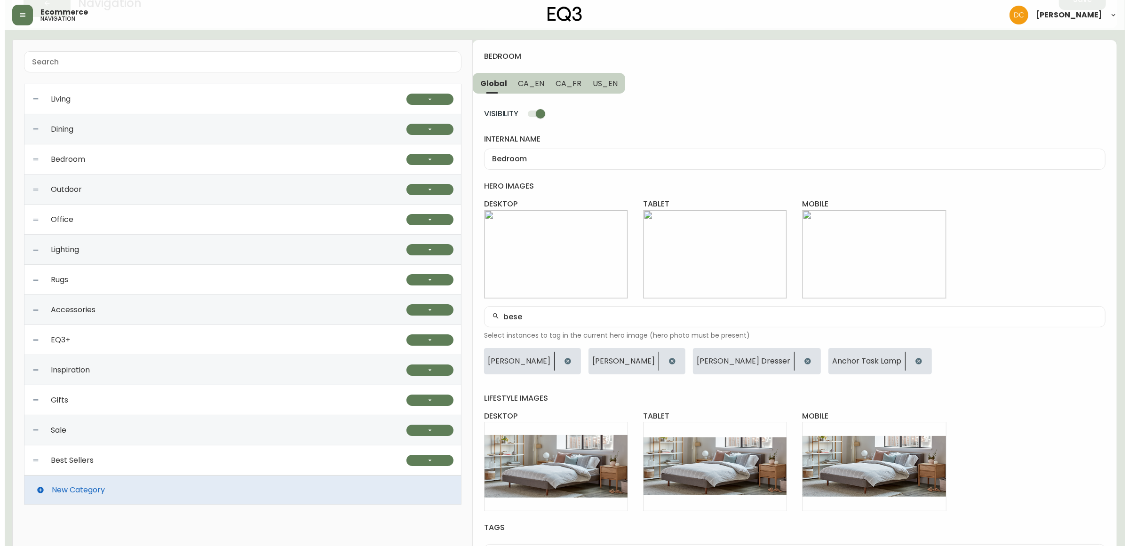
scroll to position [0, 0]
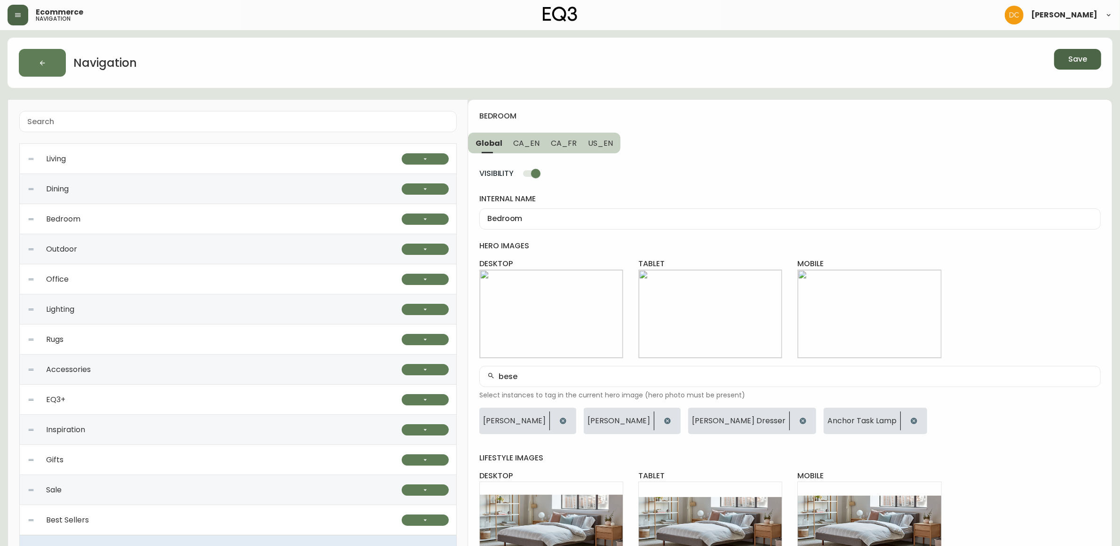
click at [19, 15] on icon "button" at bounding box center [18, 15] width 8 height 8
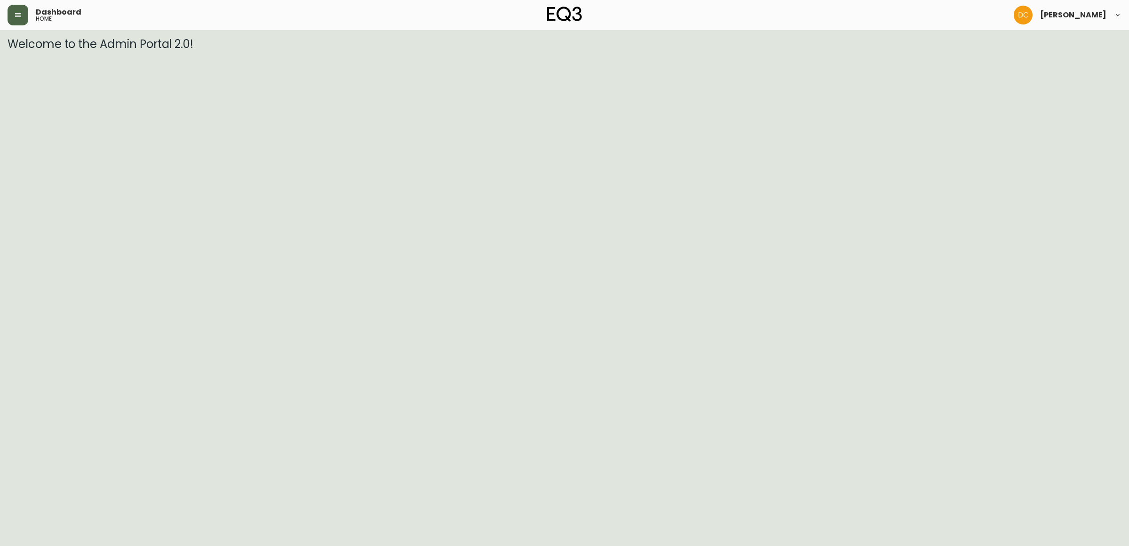
click at [22, 22] on button "button" at bounding box center [18, 15] width 21 height 21
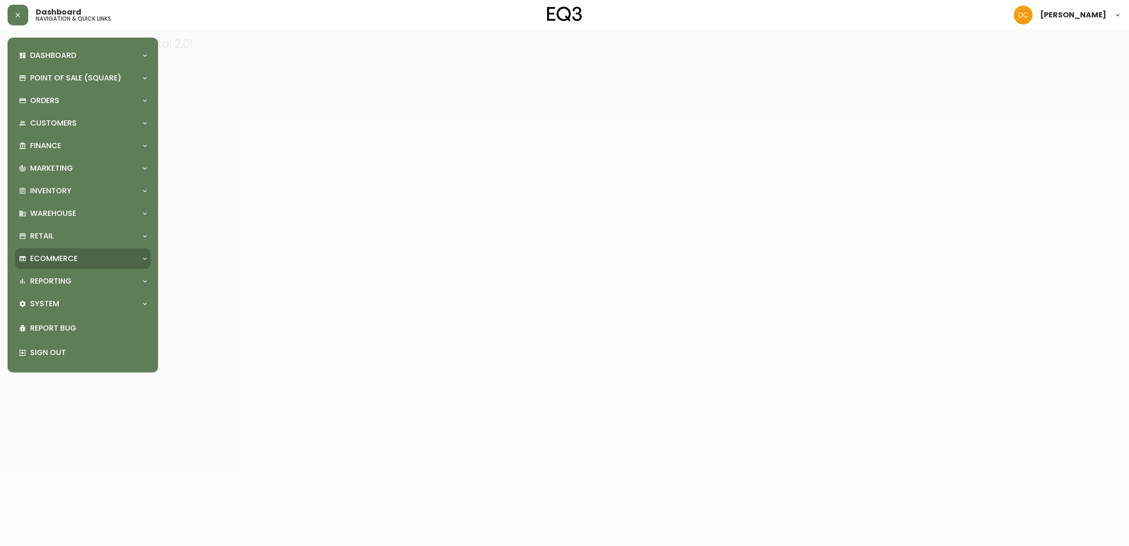
click at [54, 263] on p "Ecommerce" at bounding box center [54, 259] width 48 height 10
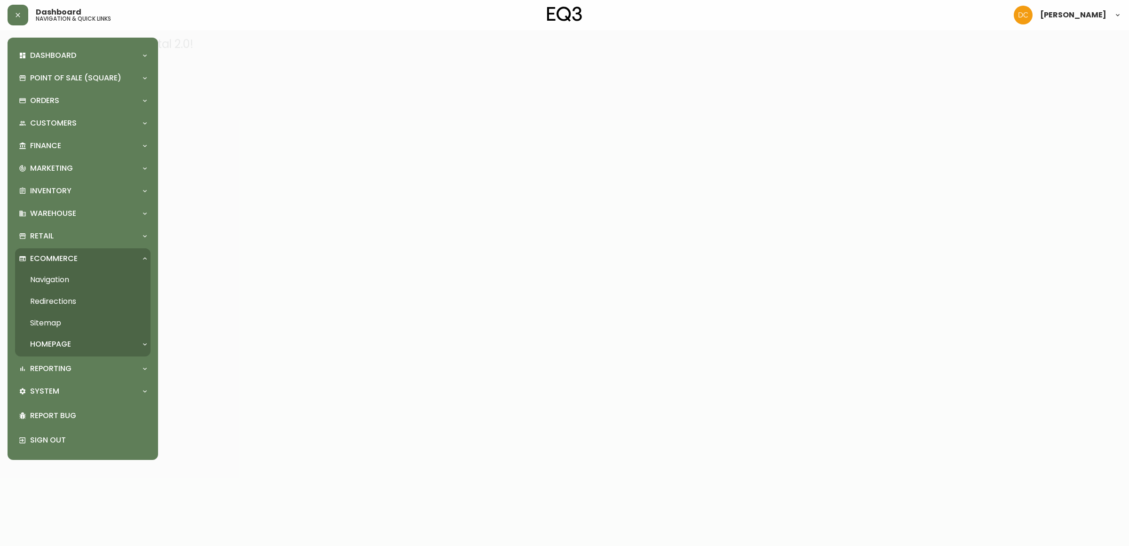
click at [66, 339] on p "Homepage" at bounding box center [50, 344] width 41 height 10
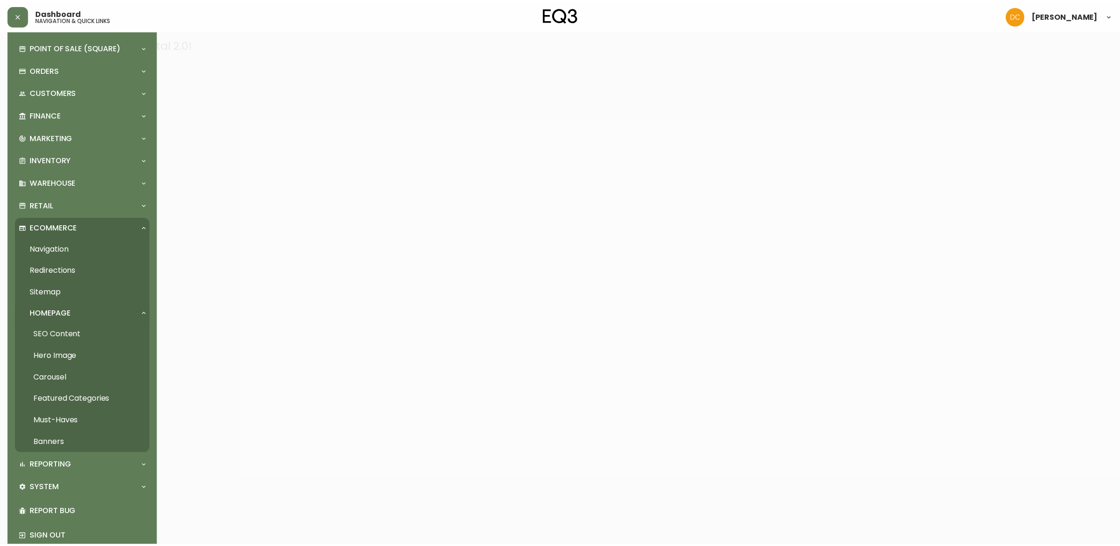
scroll to position [48, 0]
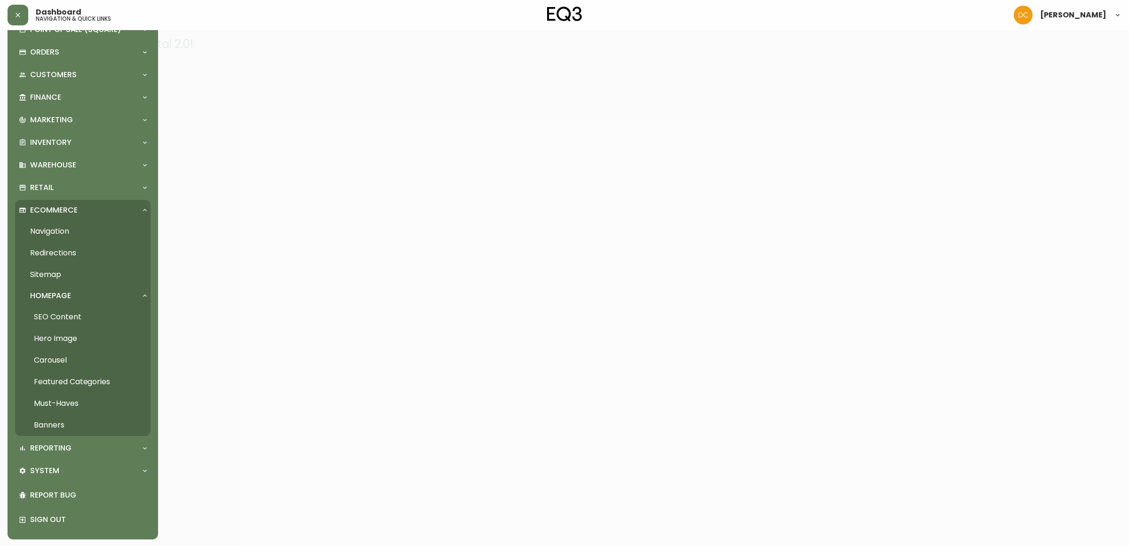
click at [76, 380] on link "Featured Categories" at bounding box center [83, 382] width 136 height 22
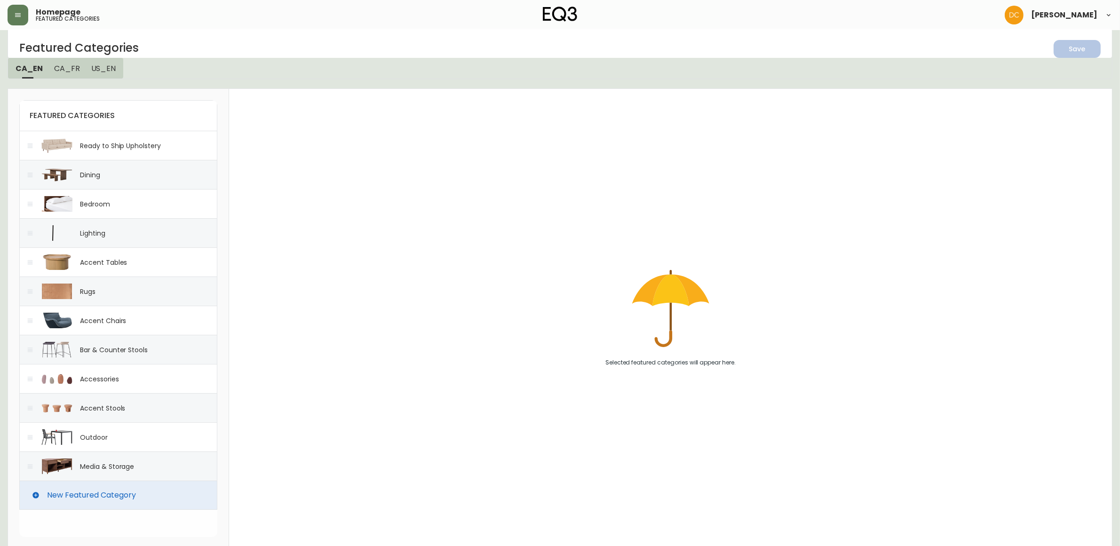
scroll to position [12, 0]
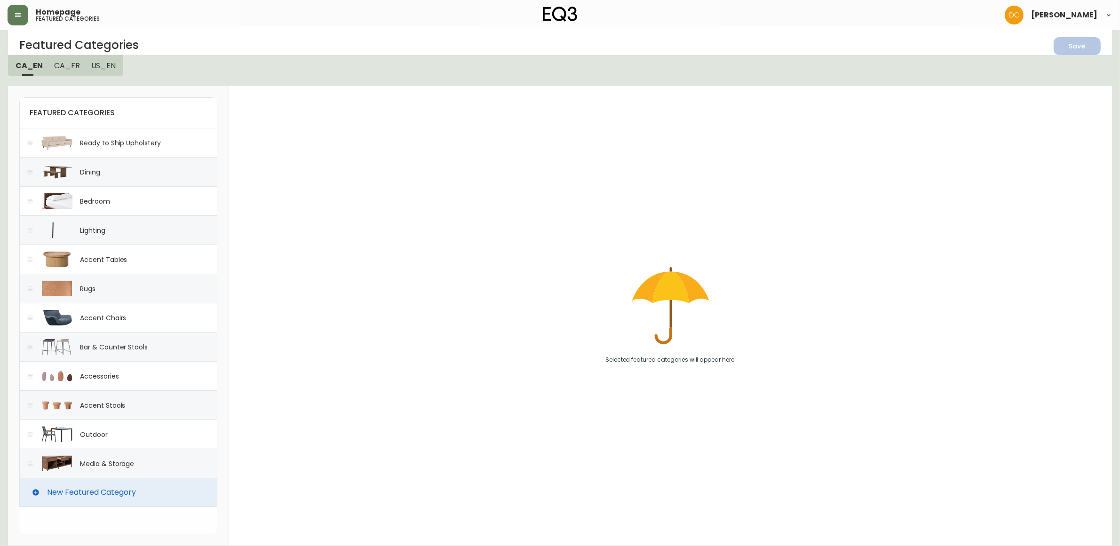
click at [139, 261] on div "Accent Tables" at bounding box center [118, 259] width 198 height 29
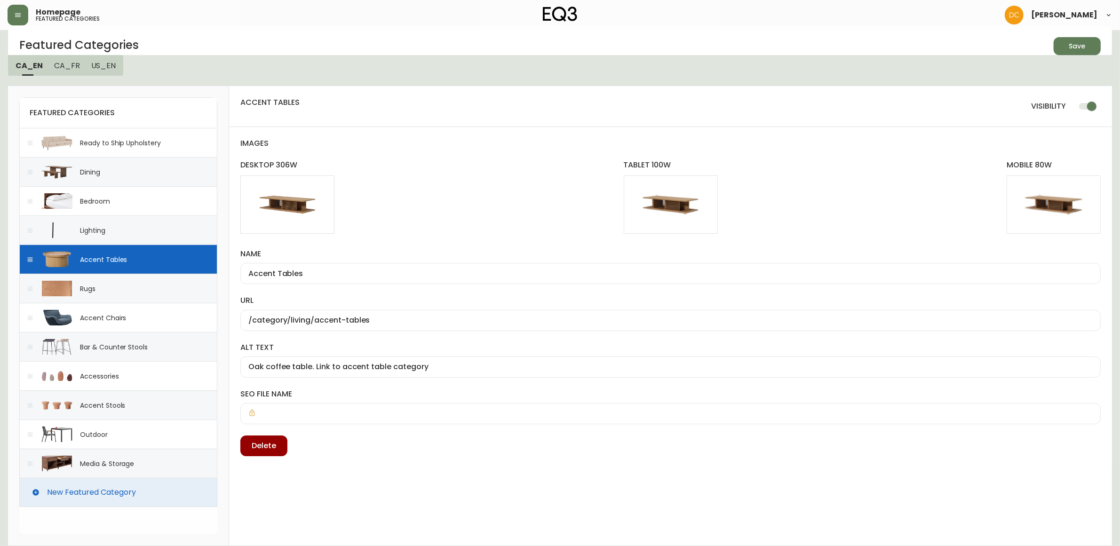
click at [471, 156] on h4 "images" at bounding box center [670, 149] width 861 height 22
click at [299, 203] on button "Edit" at bounding box center [287, 204] width 47 height 17
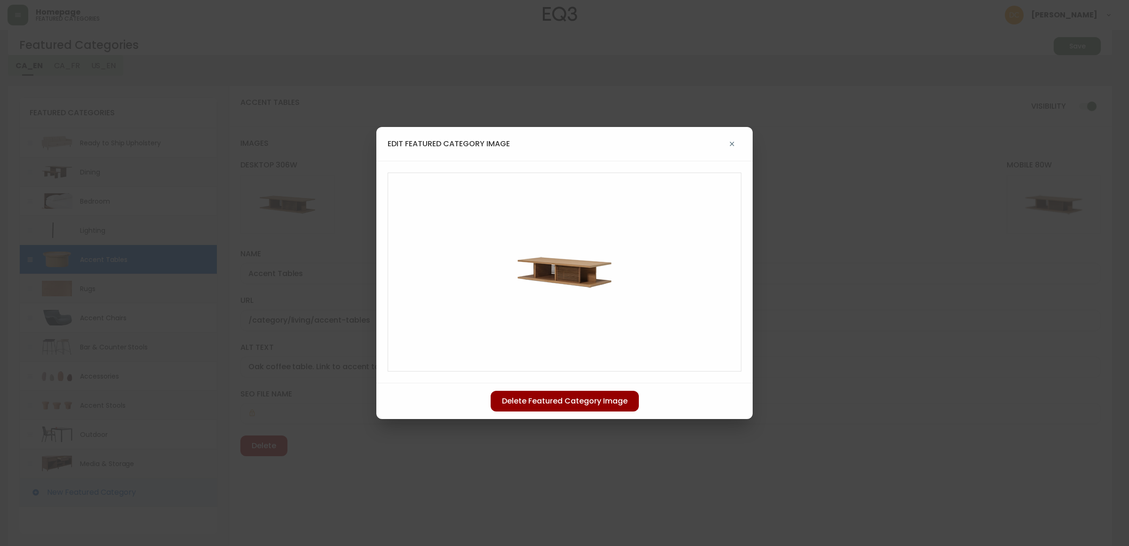
click at [742, 146] on div "edit featured category image" at bounding box center [564, 144] width 376 height 34
click at [731, 144] on icon "button" at bounding box center [732, 144] width 8 height 8
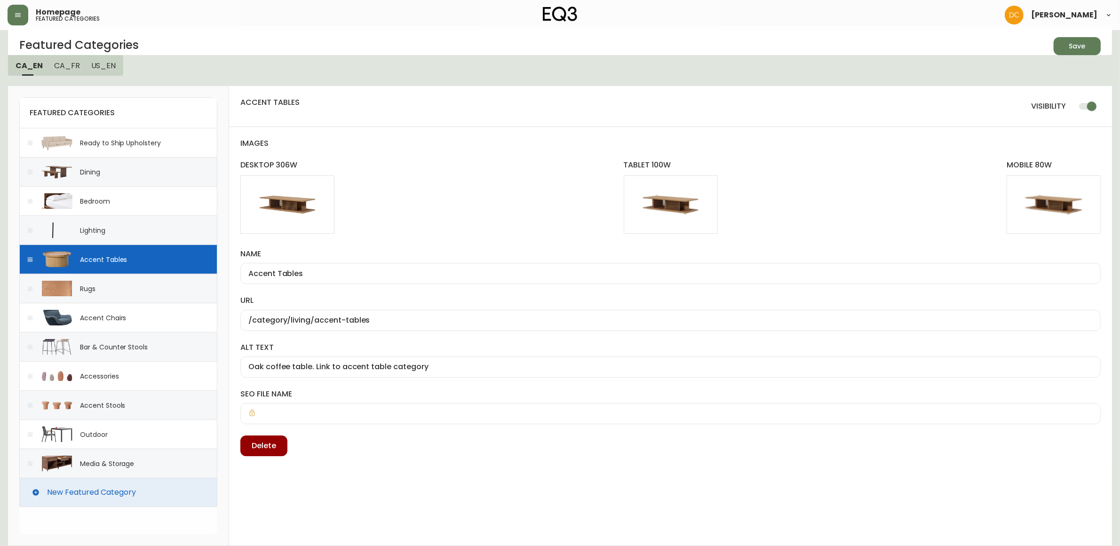
click at [1084, 45] on div "Save" at bounding box center [1078, 46] width 16 height 12
